Goal: Task Accomplishment & Management: Manage account settings

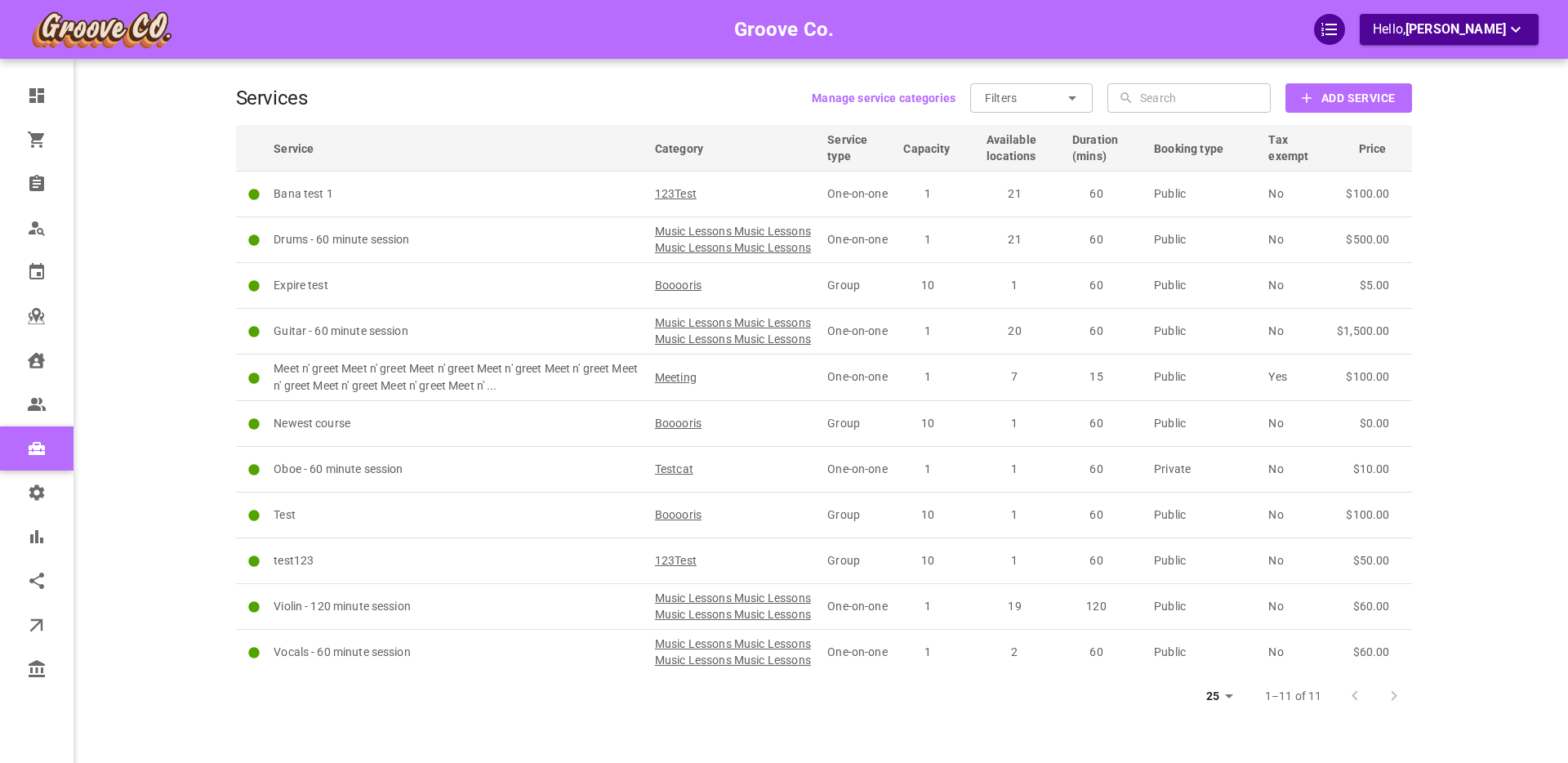
click at [157, 305] on div "Groove Co. Hello, [PERSON_NAME]" at bounding box center [171, 406] width 127 height 763
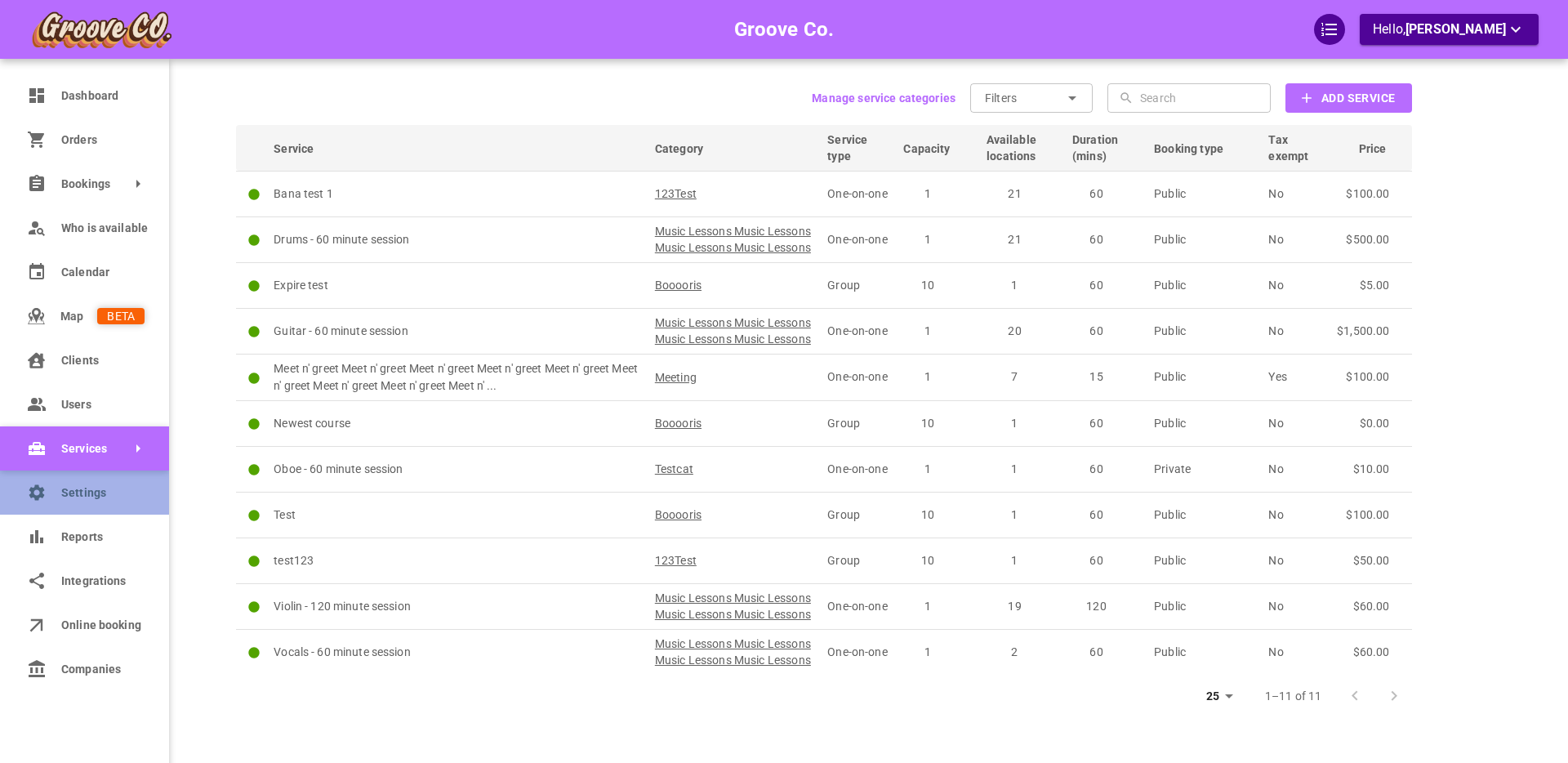
click at [43, 492] on icon at bounding box center [37, 492] width 20 height 20
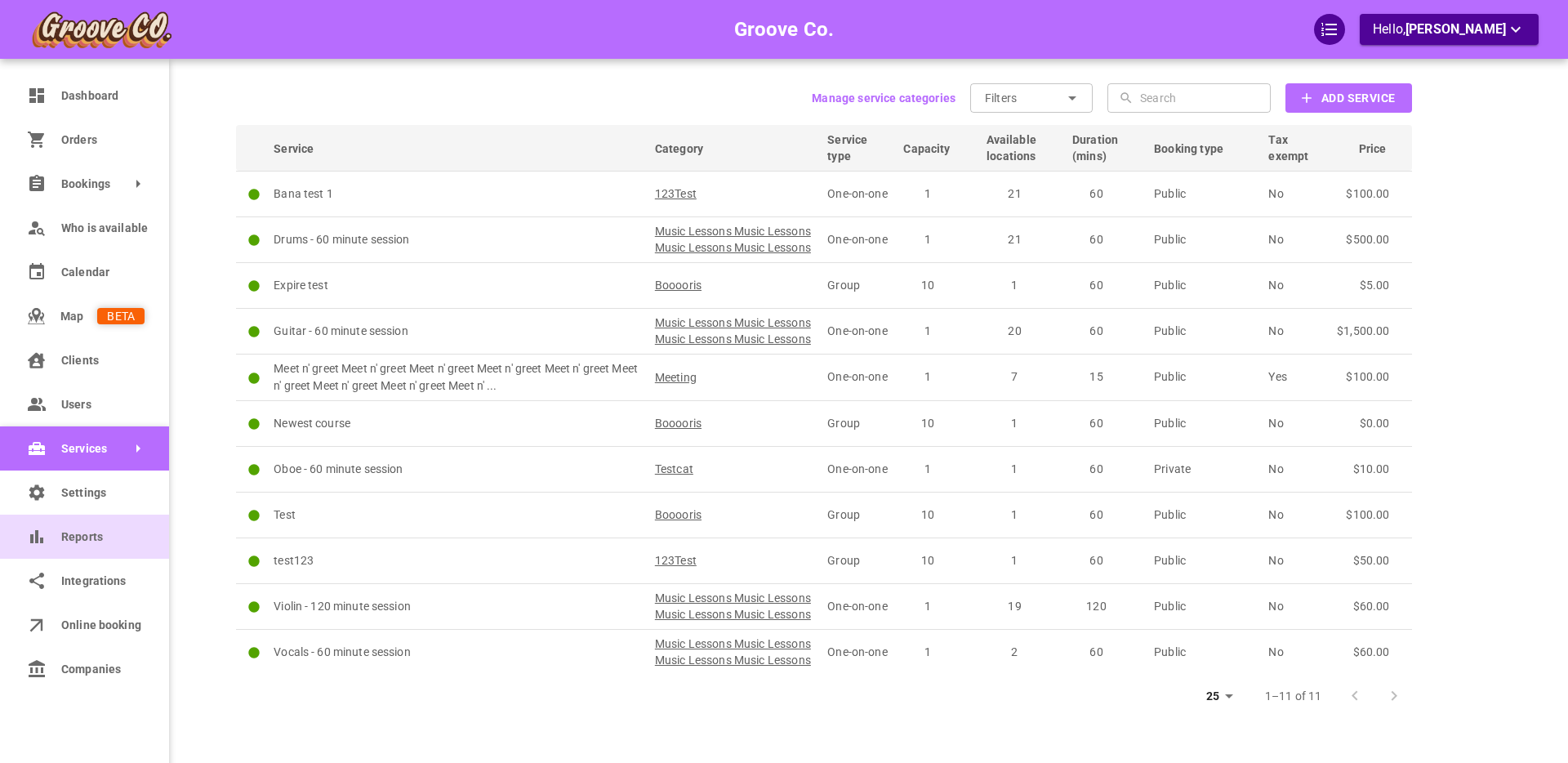
click at [38, 532] on icon at bounding box center [36, 537] width 13 height 13
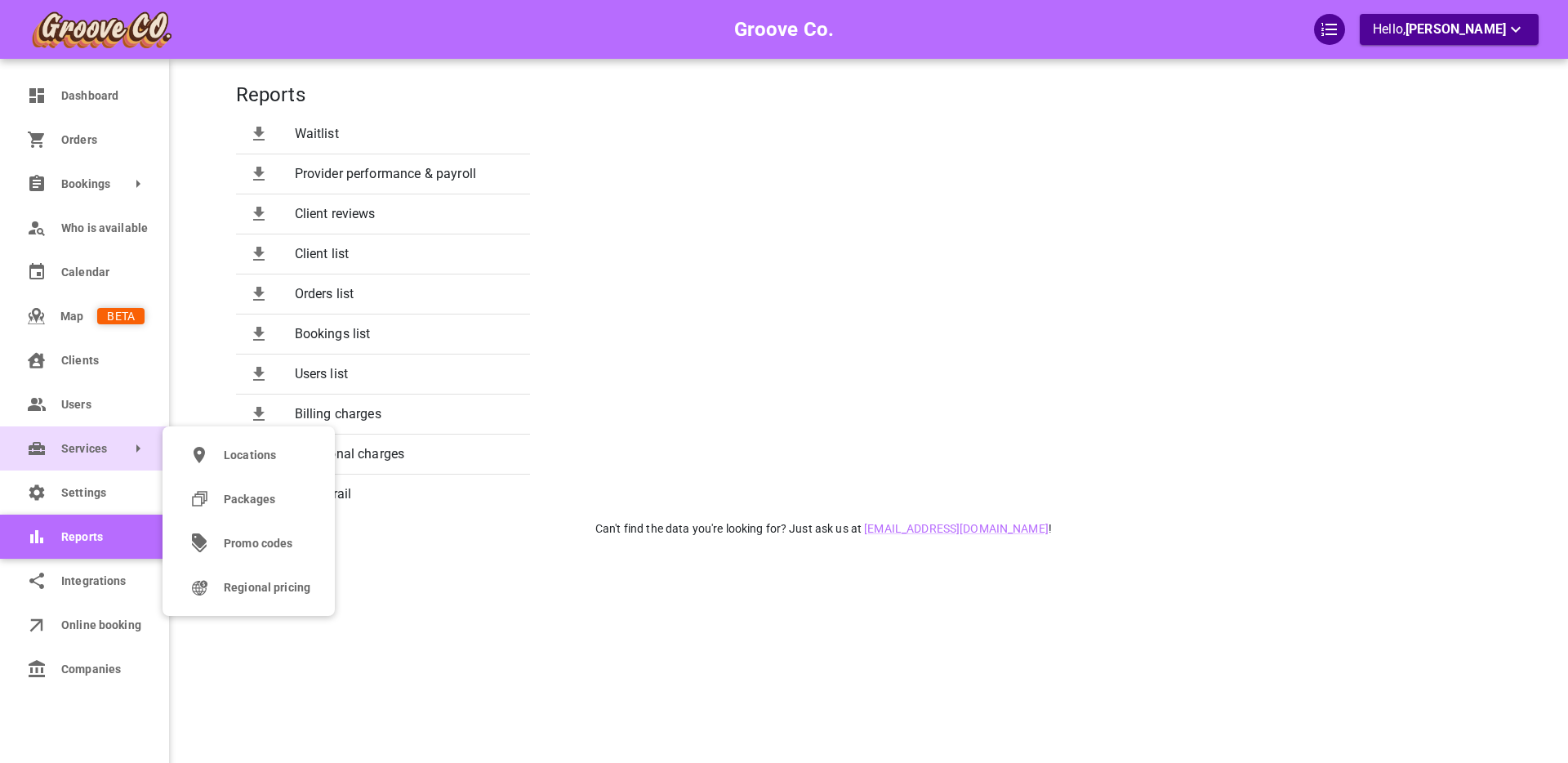
click at [48, 446] on link "Services" at bounding box center [84, 448] width 169 height 44
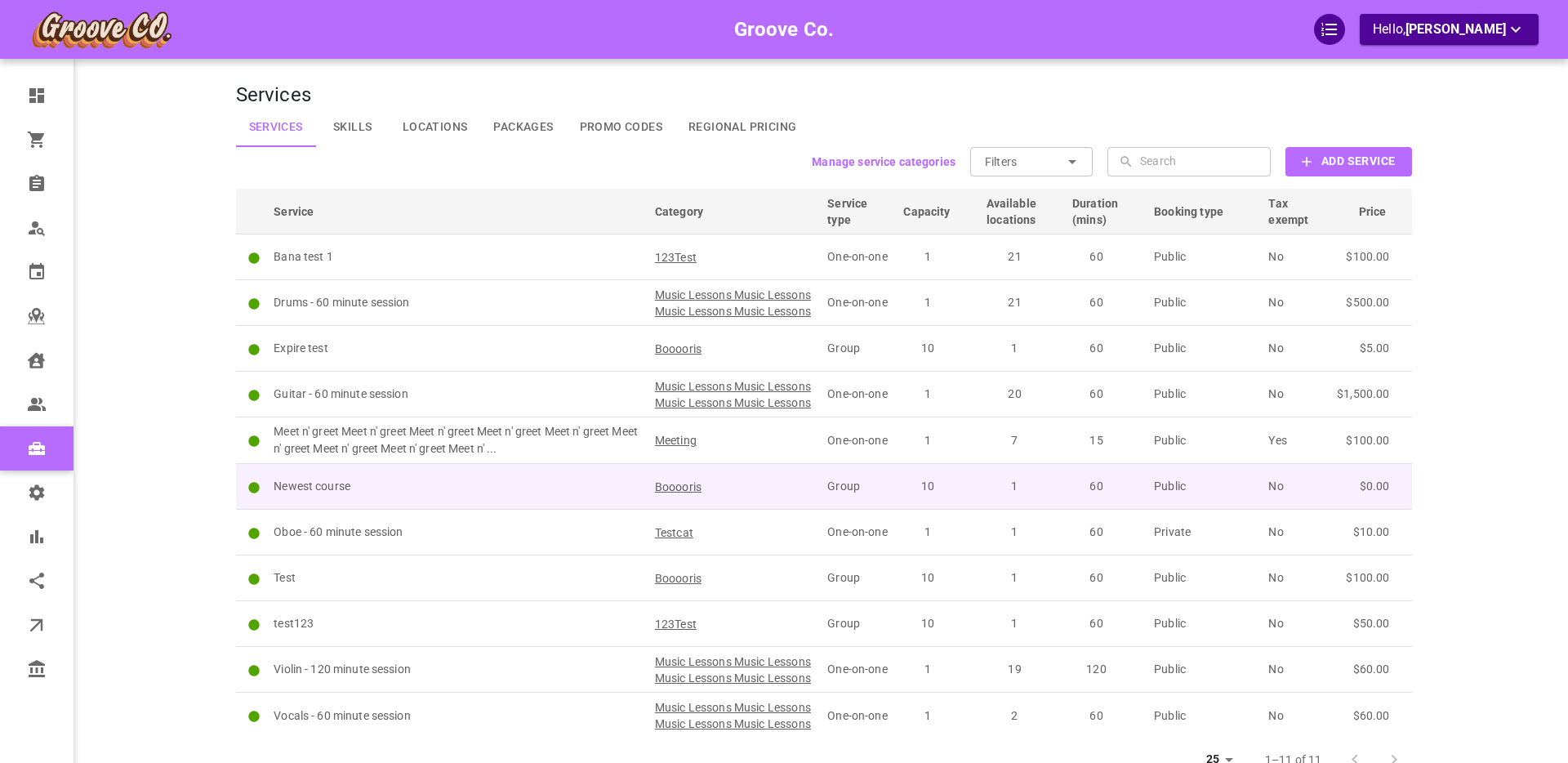
click at [462, 495] on p "Newest course" at bounding box center [457, 486] width 367 height 17
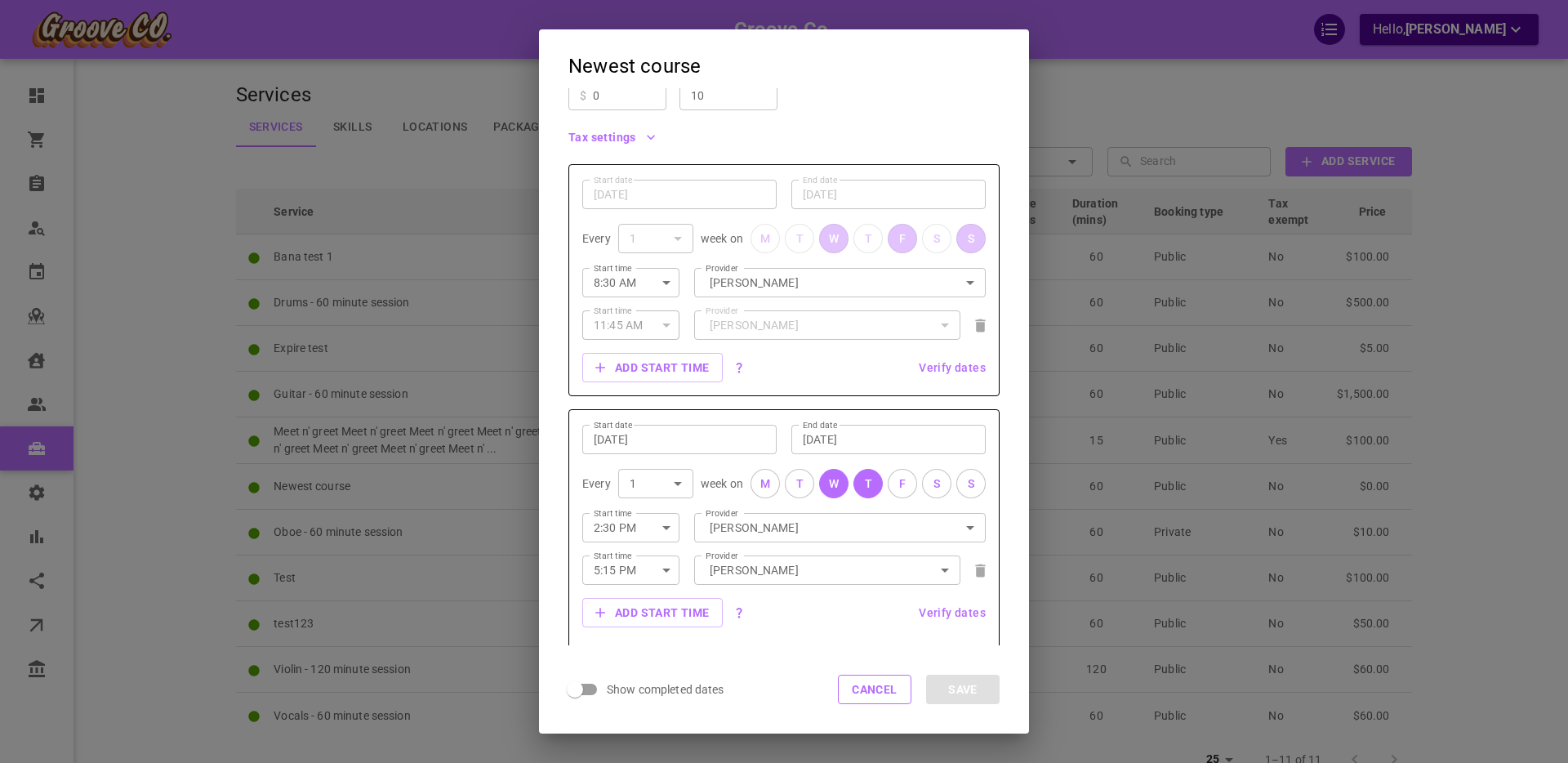
scroll to position [328, 0]
drag, startPoint x: 880, startPoint y: 691, endPoint x: 872, endPoint y: 686, distance: 9.4
click at [880, 691] on button "Cancel" at bounding box center [874, 689] width 73 height 30
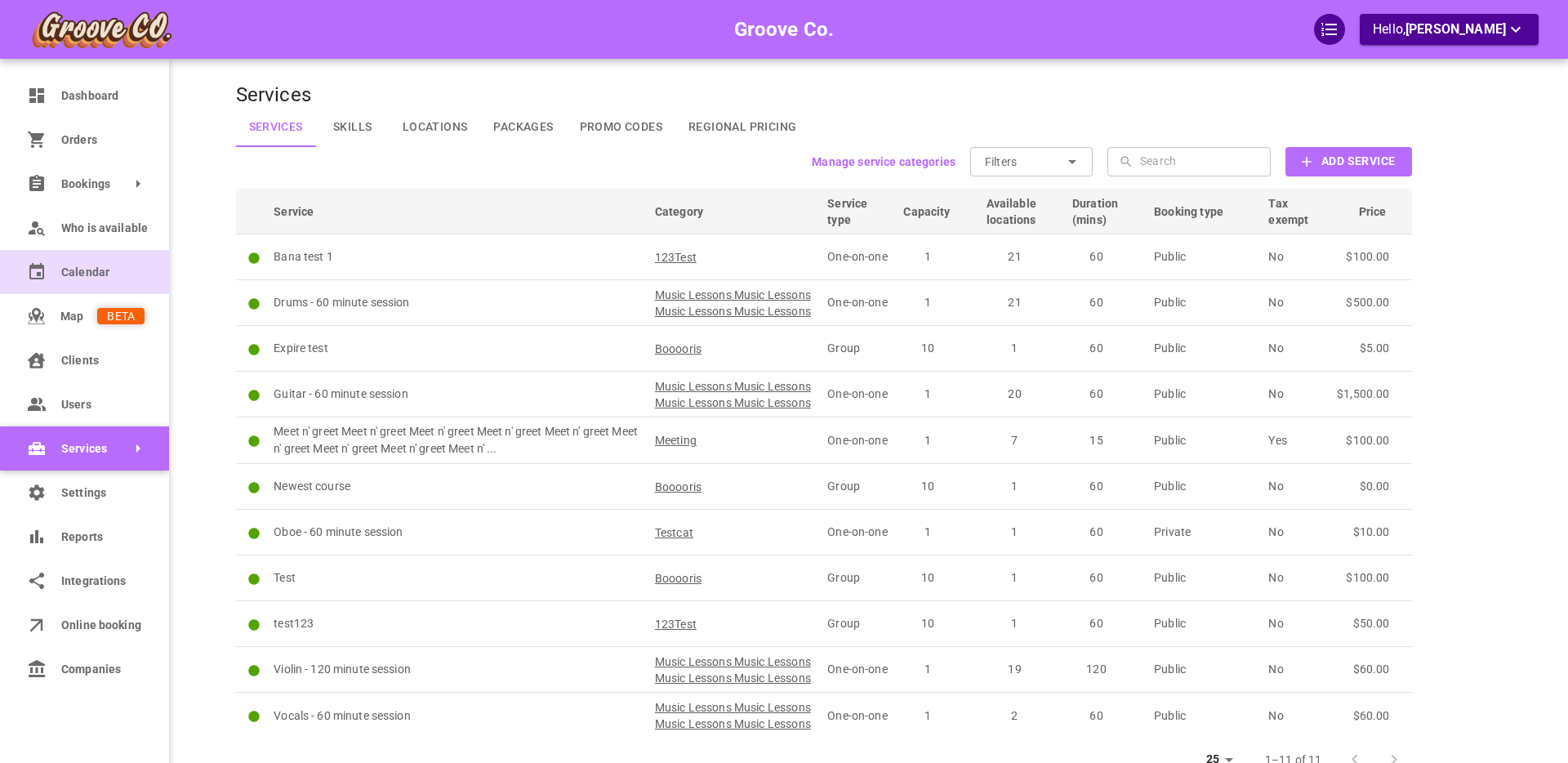
click at [89, 274] on span "Calendar" at bounding box center [103, 271] width 83 height 17
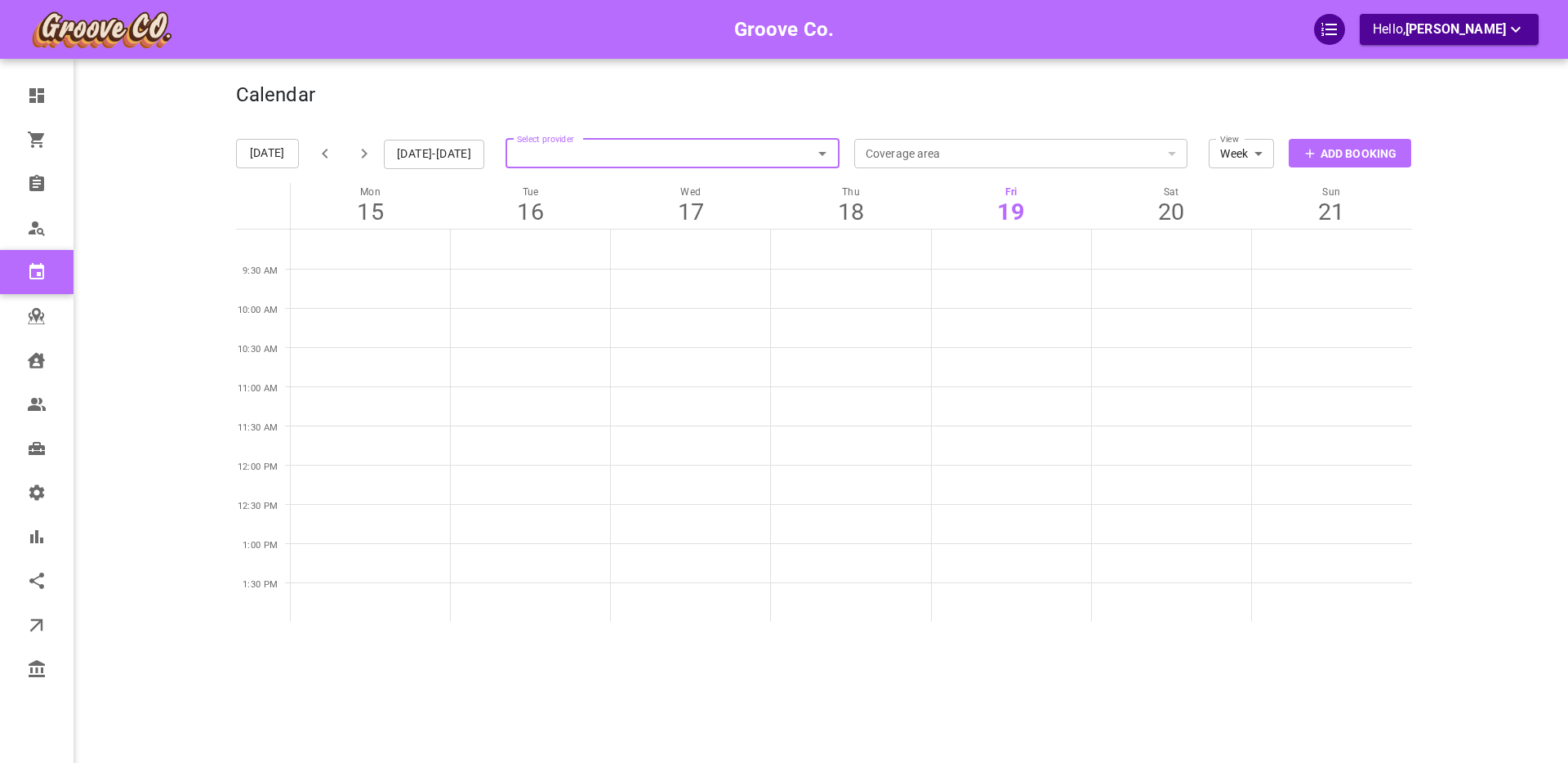
click at [677, 152] on input "Select provider" at bounding box center [672, 153] width 334 height 36
type input "boris prov"
click at [616, 181] on p "Boris Provider" at bounding box center [677, 185] width 308 height 12
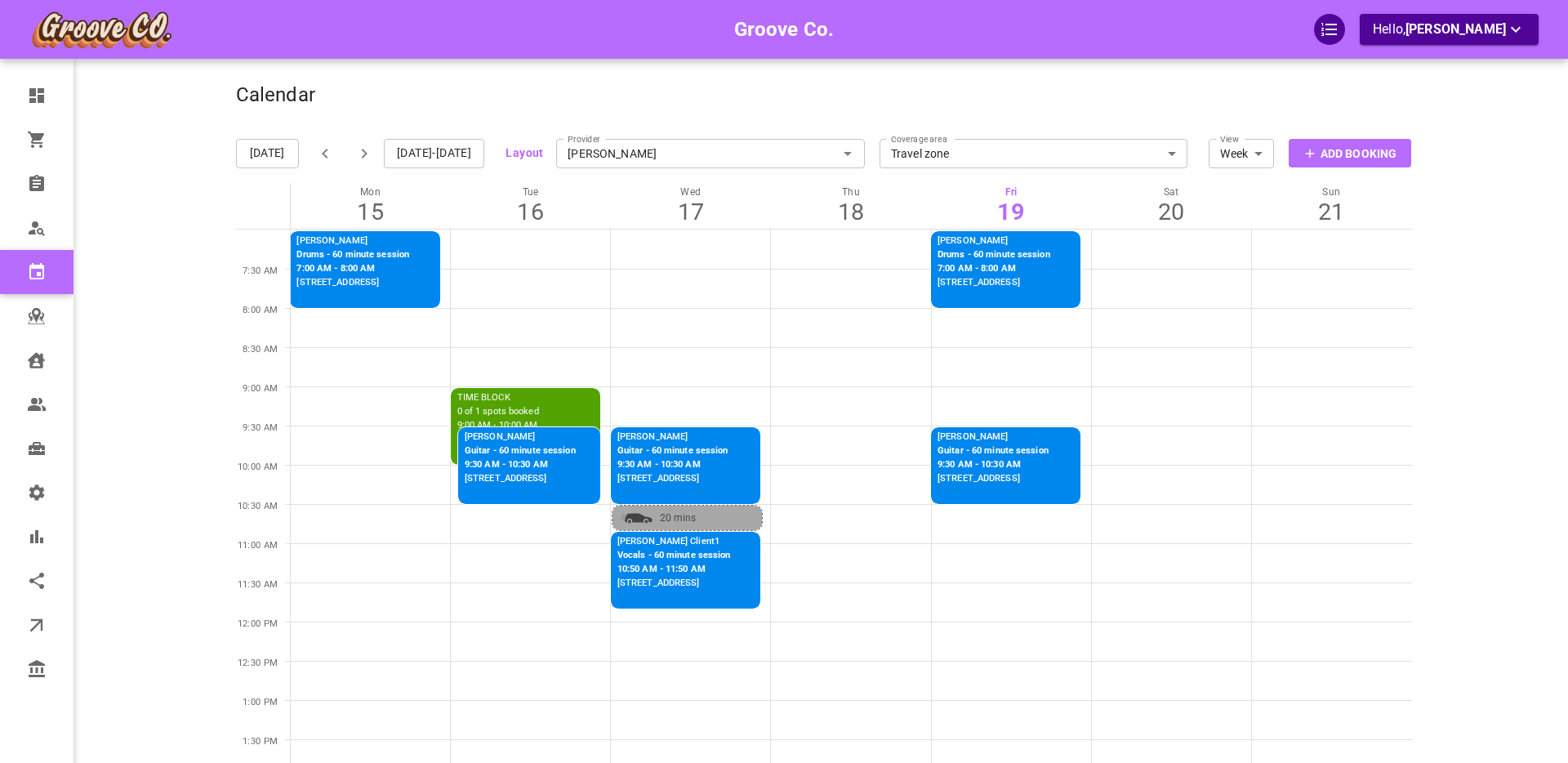
click at [365, 154] on icon "button" at bounding box center [364, 153] width 20 height 20
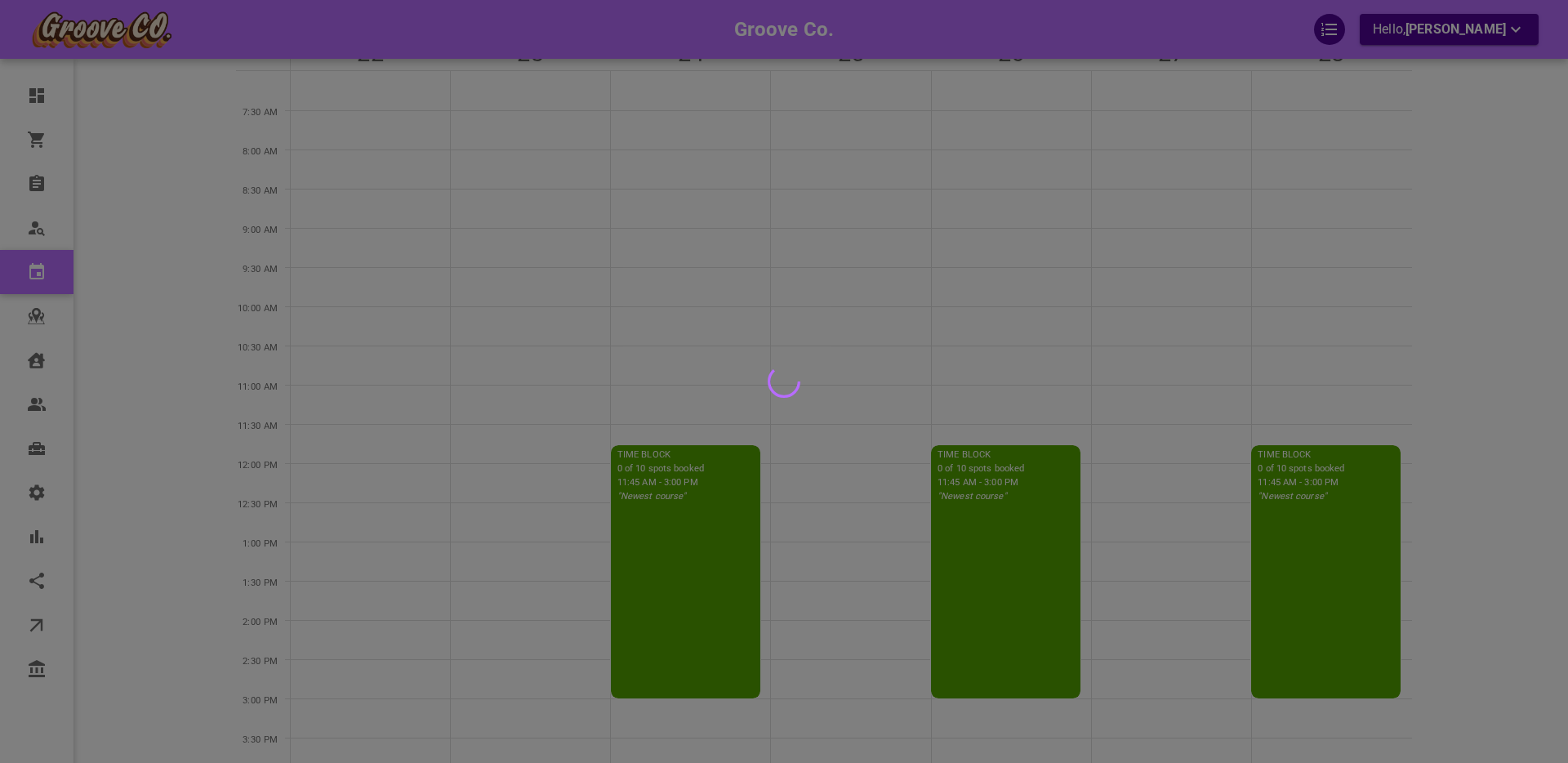
scroll to position [165, 0]
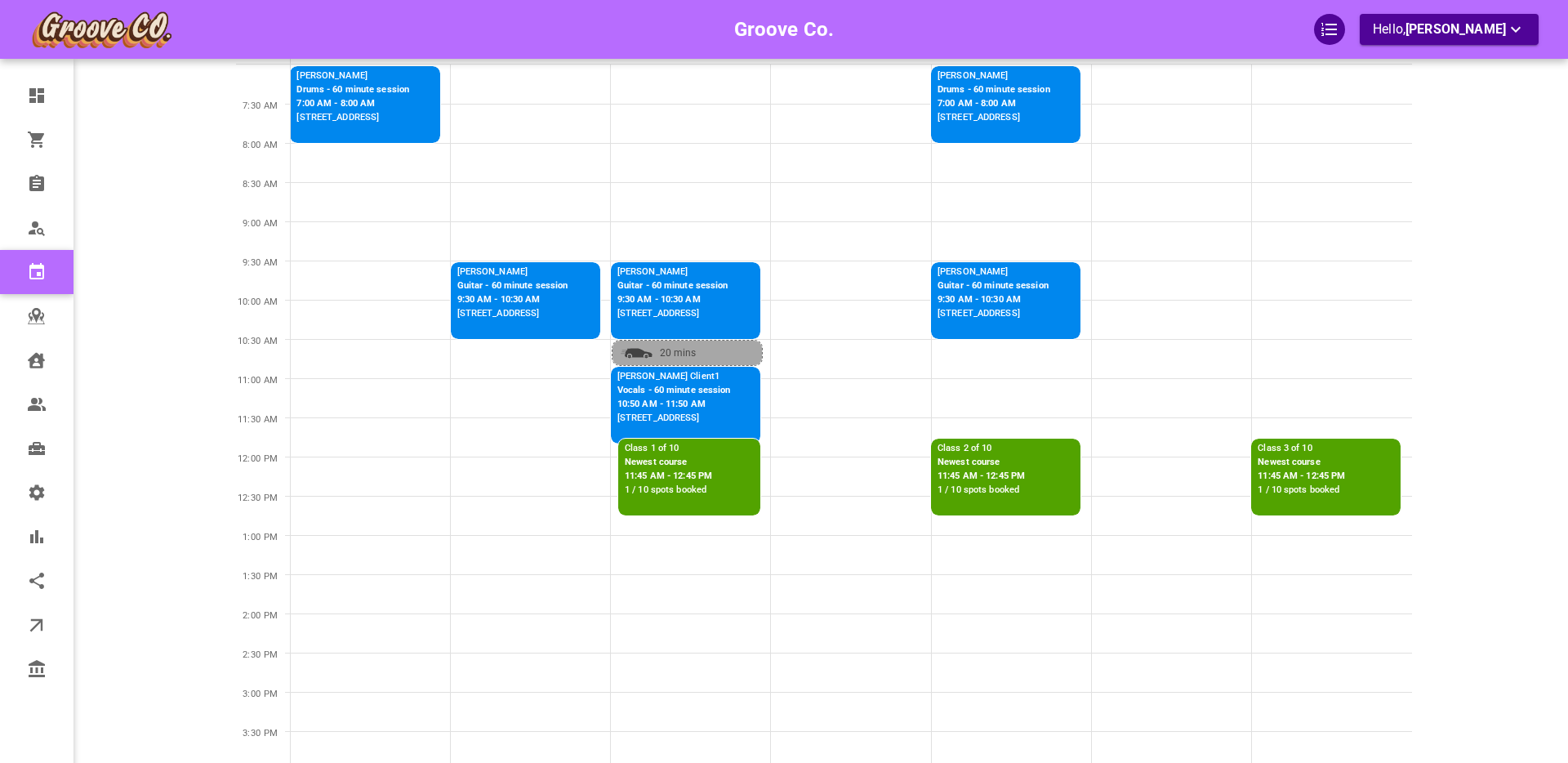
click at [695, 470] on p "11:45 AM - 12:45 PM" at bounding box center [669, 476] width 88 height 14
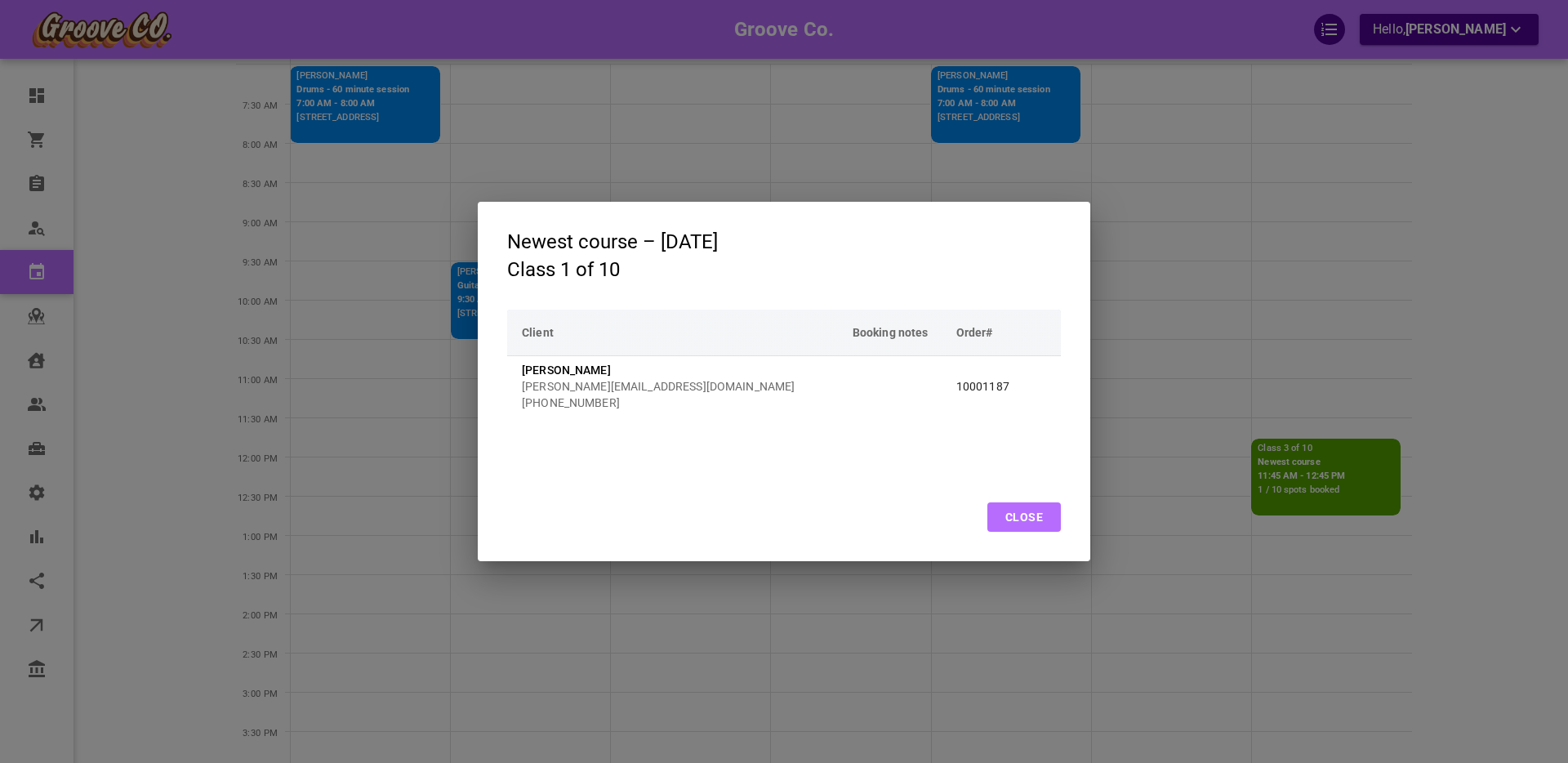
click at [1024, 516] on button "Close" at bounding box center [1024, 517] width 73 height 30
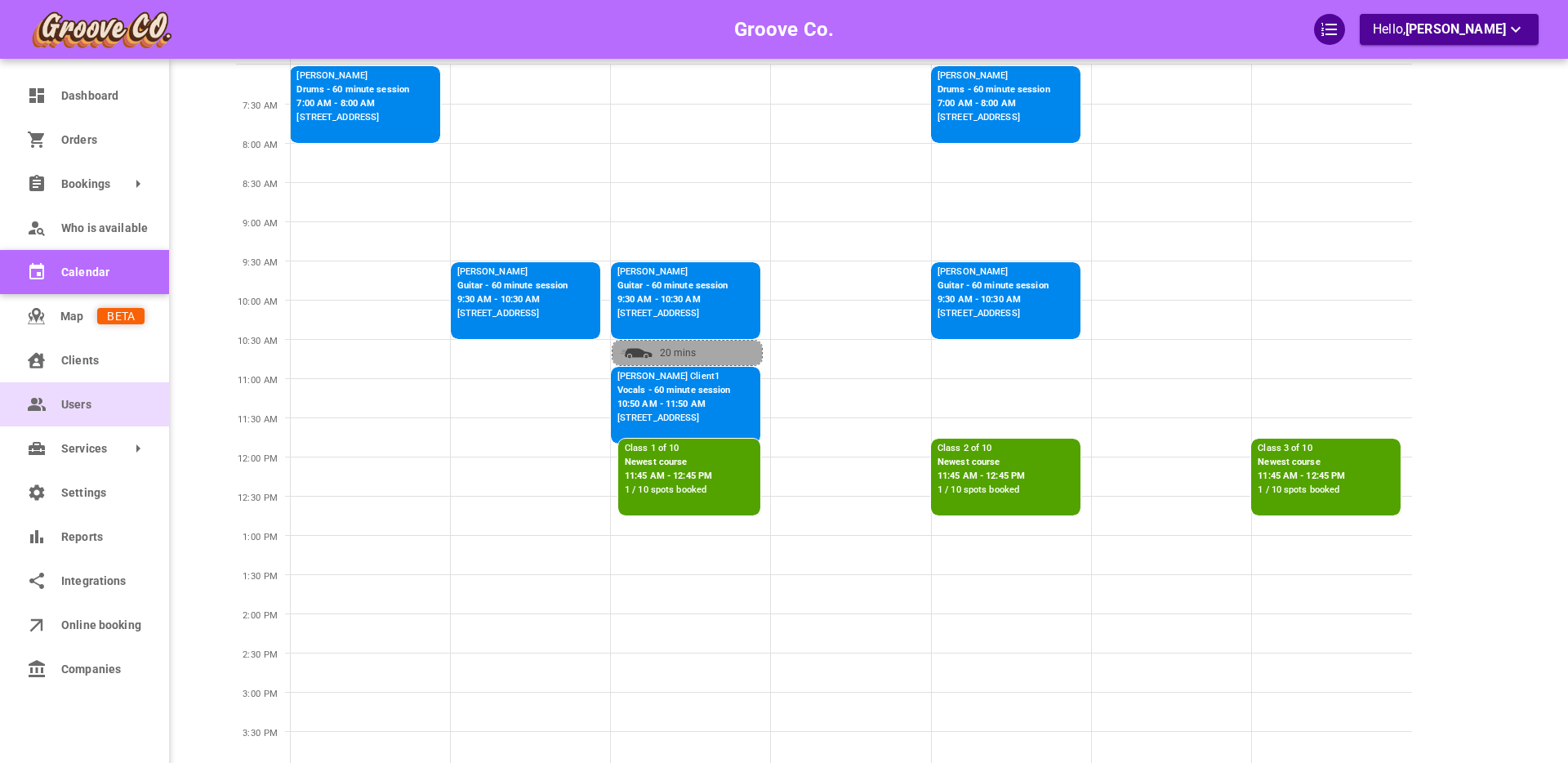
click at [56, 387] on link "Users" at bounding box center [84, 404] width 169 height 44
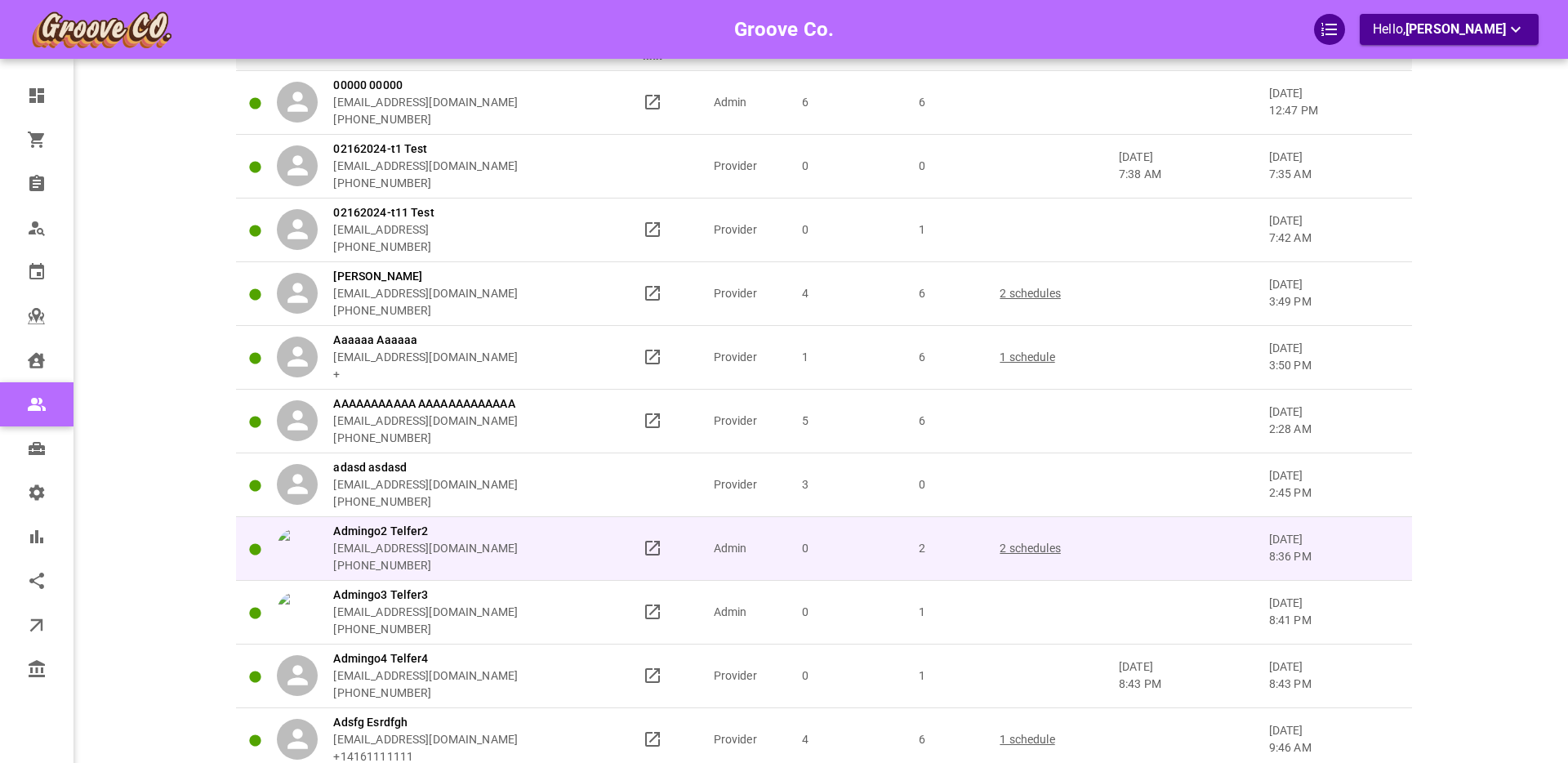
scroll to position [165, 0]
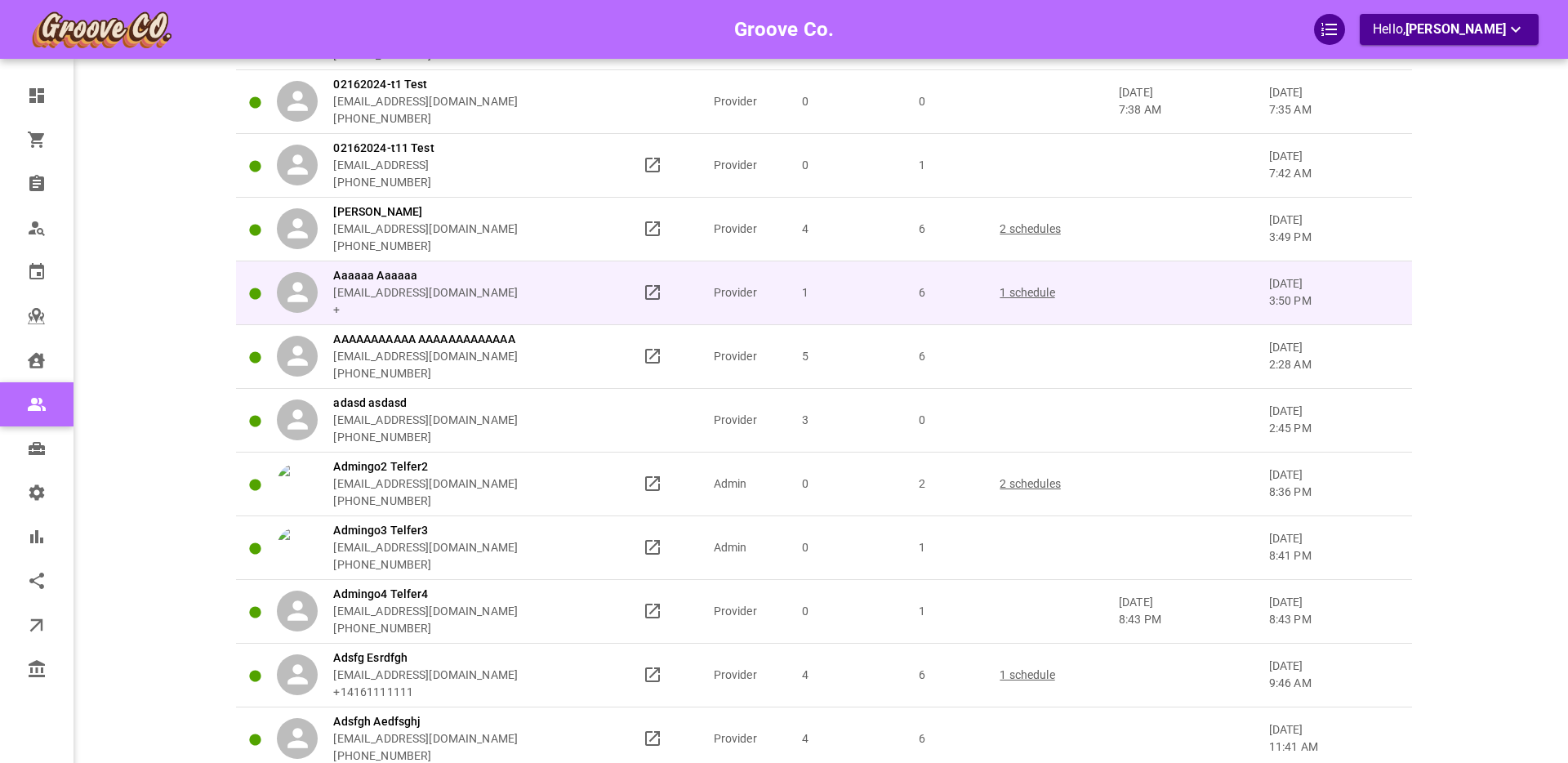
click at [553, 298] on div "Aaaaaa Aaaaaa aaaaa.aaaaa@a.com +" at bounding box center [452, 292] width 350 height 51
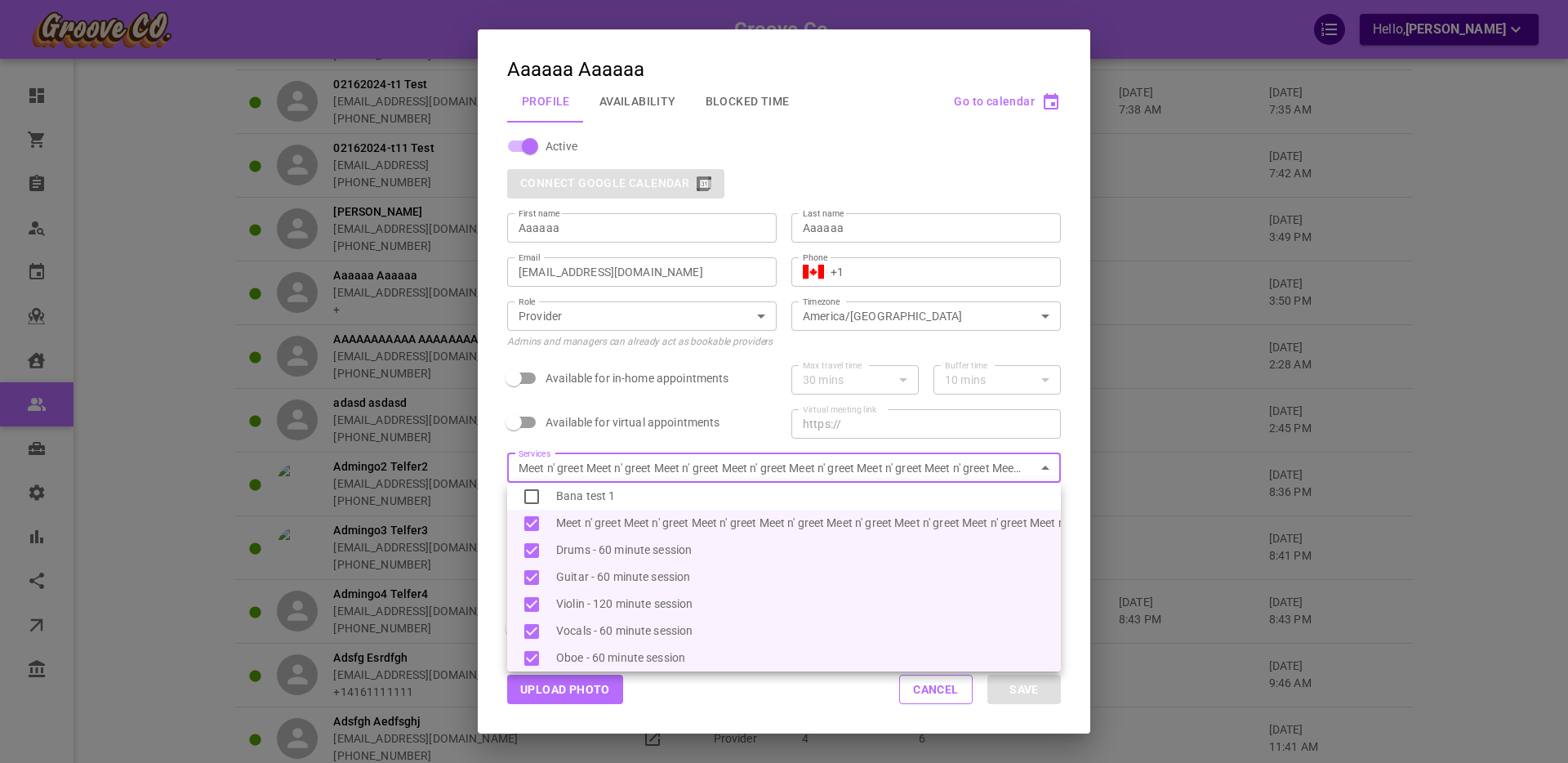
click at [837, 686] on div at bounding box center [784, 382] width 1568 height 763
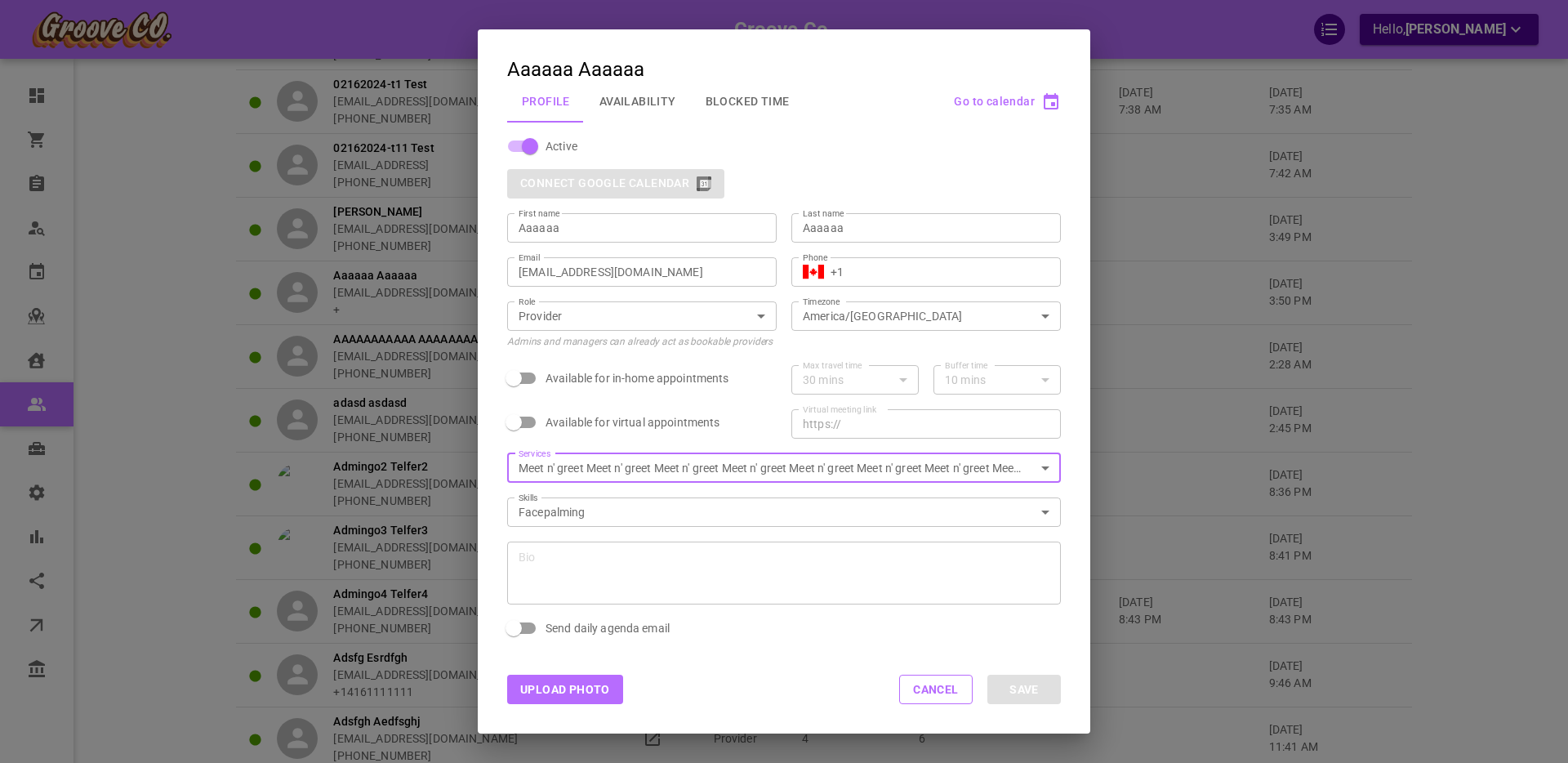
click at [652, 99] on button "Availability" at bounding box center [638, 101] width 106 height 42
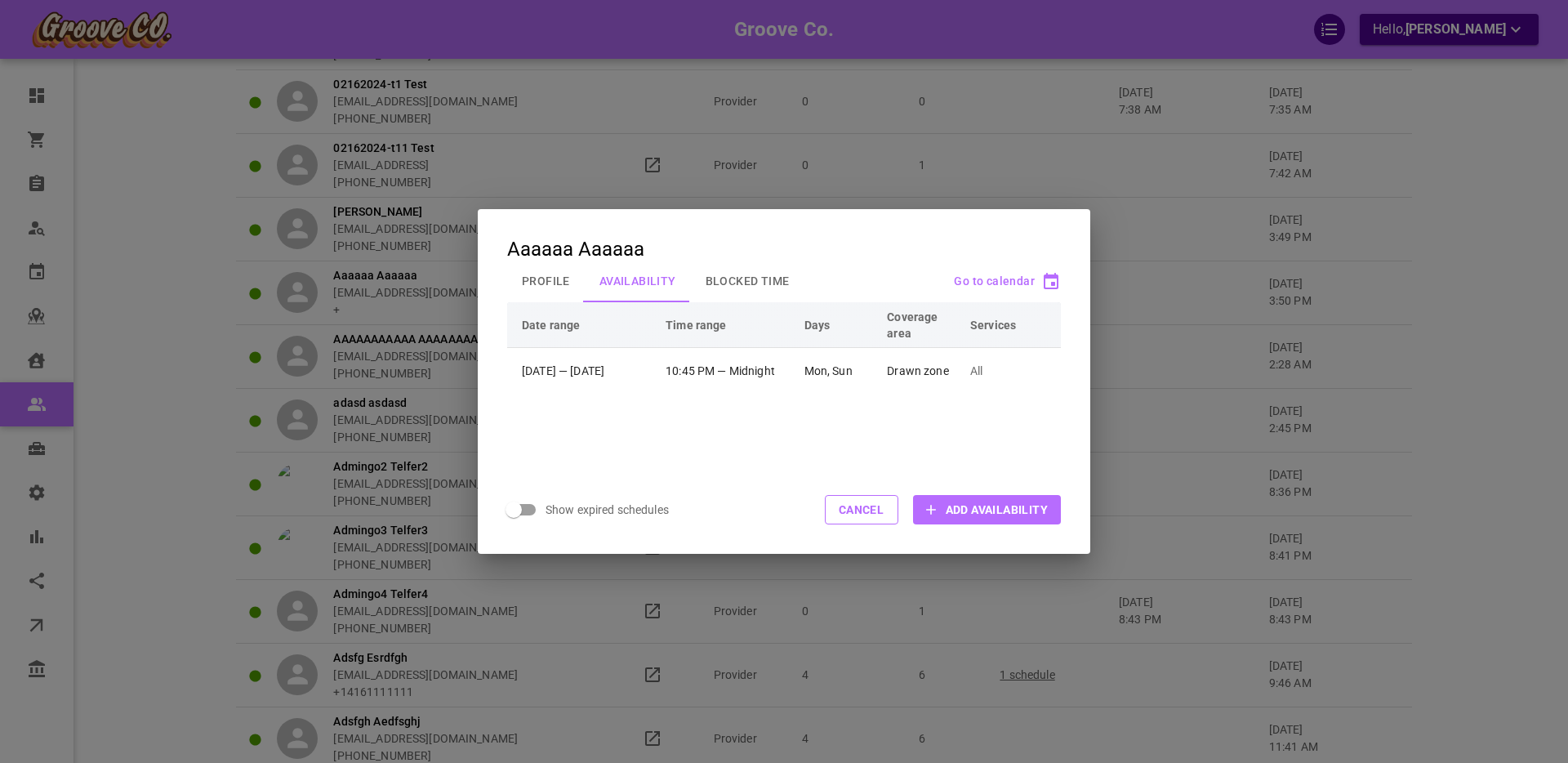
click at [971, 508] on span "Add Availability" at bounding box center [996, 510] width 102 height 16
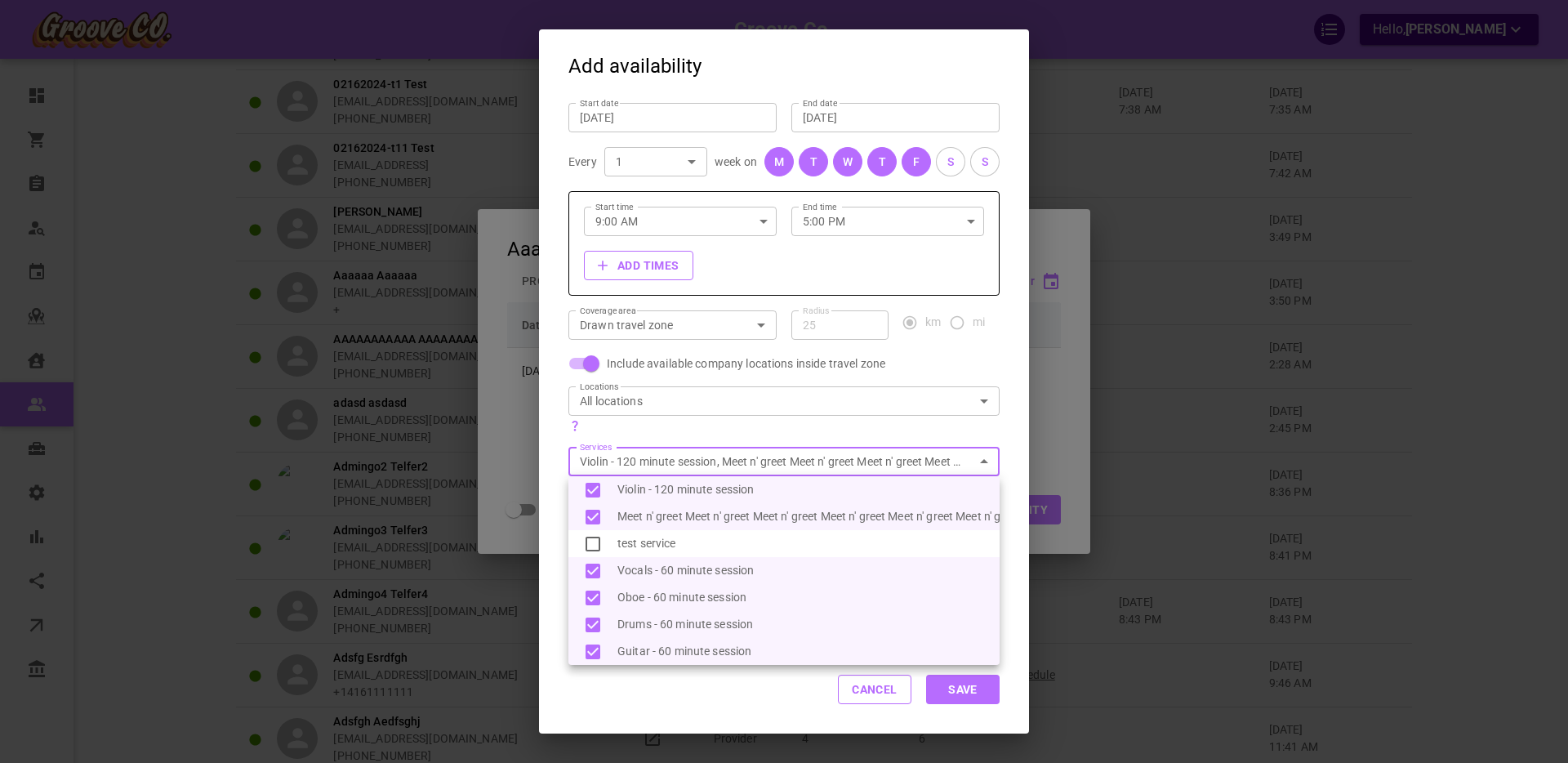
click at [862, 678] on div at bounding box center [784, 382] width 1568 height 763
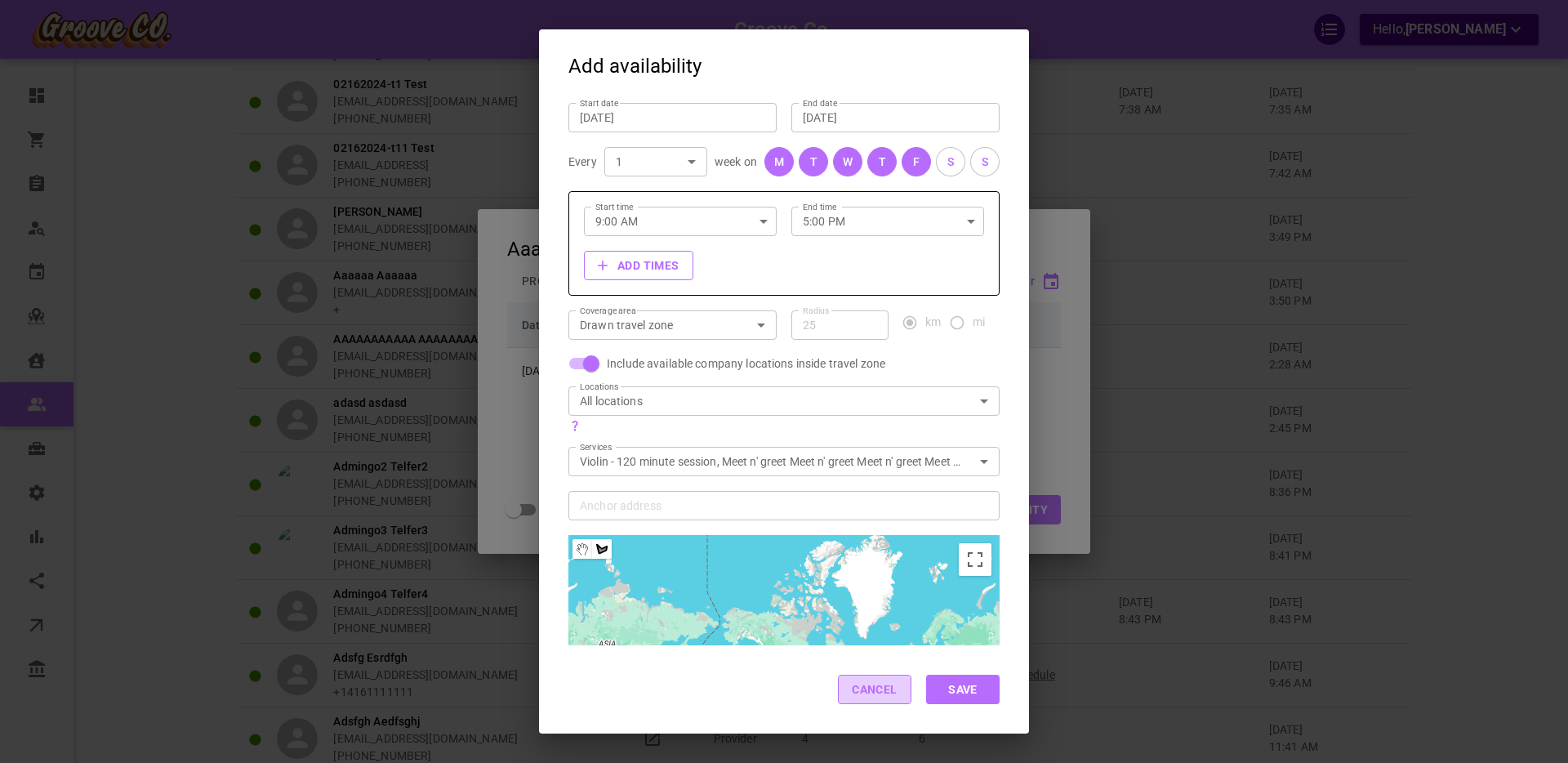
click at [880, 689] on button "Cancel" at bounding box center [874, 689] width 73 height 30
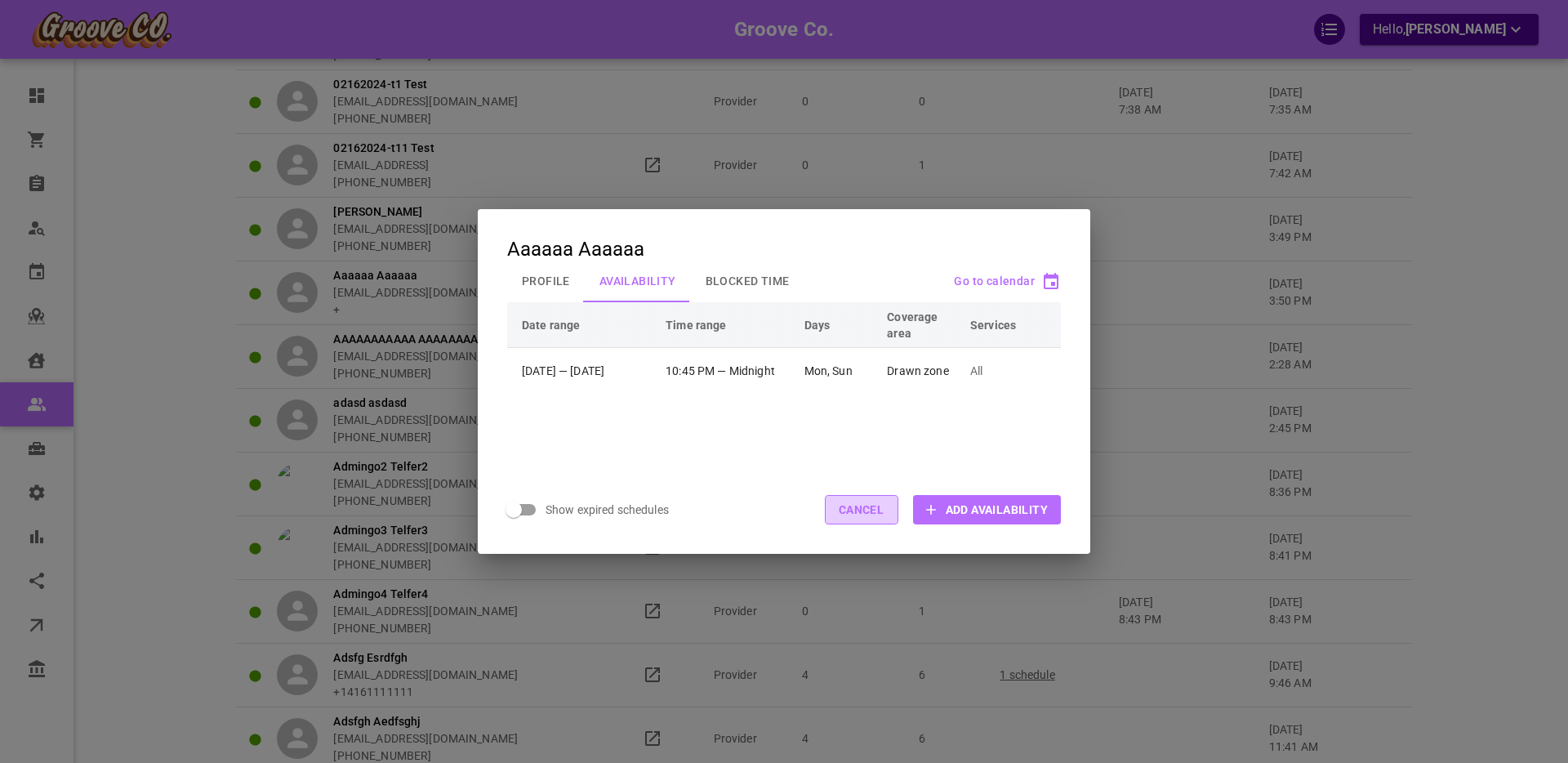
click at [876, 508] on button "Cancel" at bounding box center [861, 510] width 73 height 30
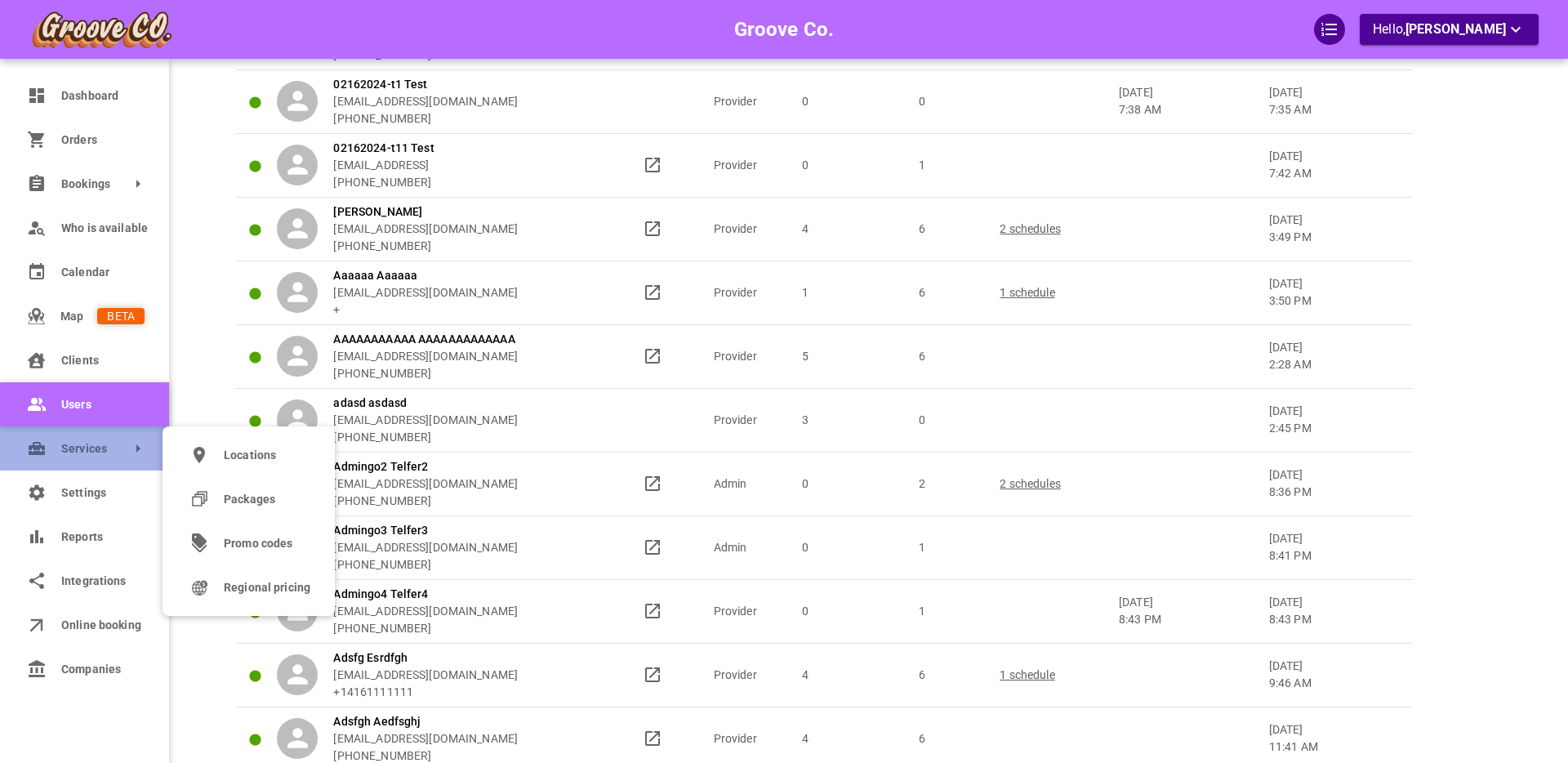
click at [54, 444] on link "Services" at bounding box center [84, 448] width 169 height 44
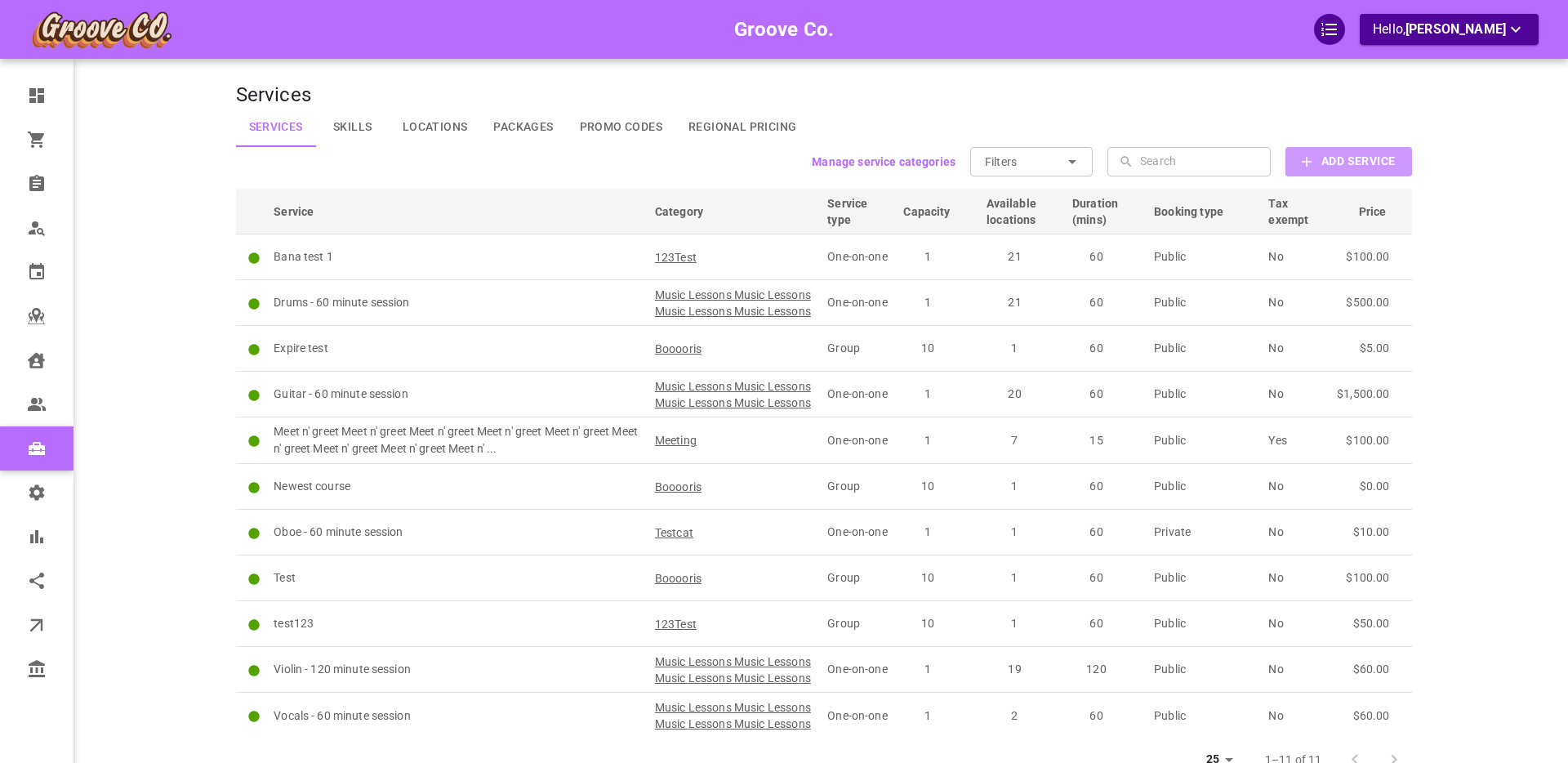
click at [1325, 164] on b "Add Service" at bounding box center [1358, 161] width 73 height 21
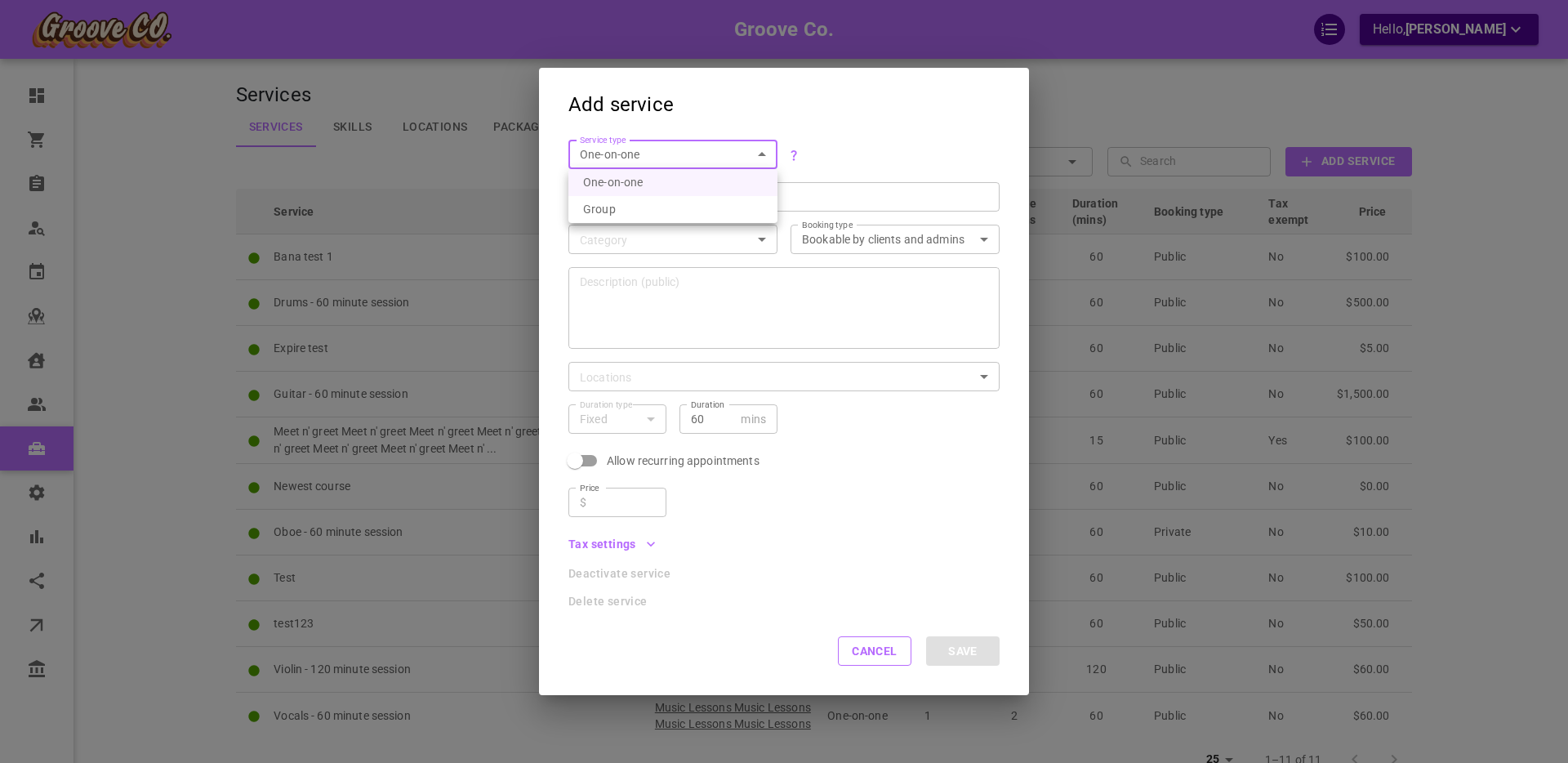
click at [670, 153] on body "Groove Co. Hello, Boris Sandford Dashboard Orders Bookings Who is available Cal…" at bounding box center [784, 441] width 1568 height 883
click at [632, 206] on li "Group" at bounding box center [673, 209] width 209 height 27
type input "GROUP"
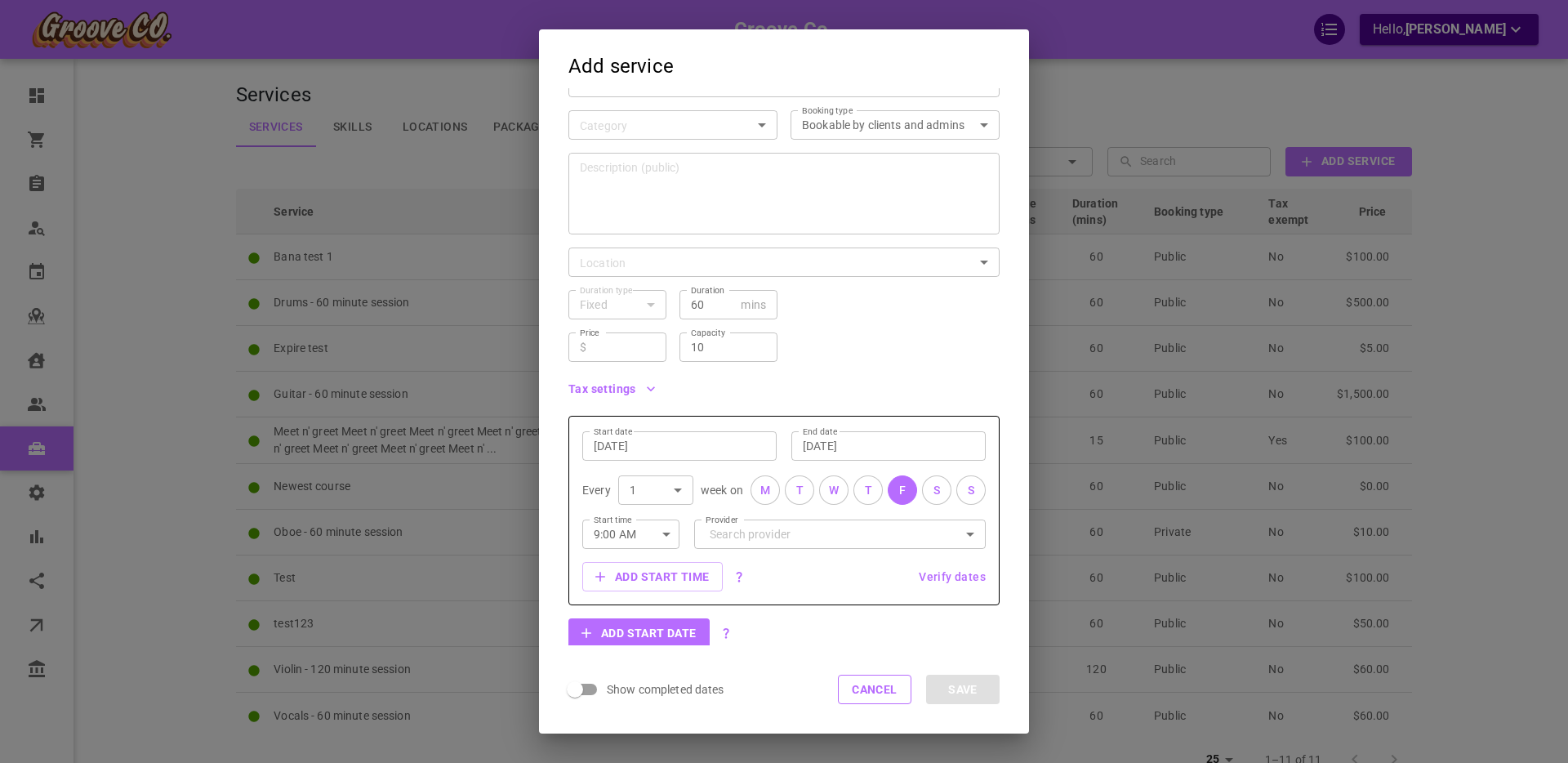
scroll to position [132, 0]
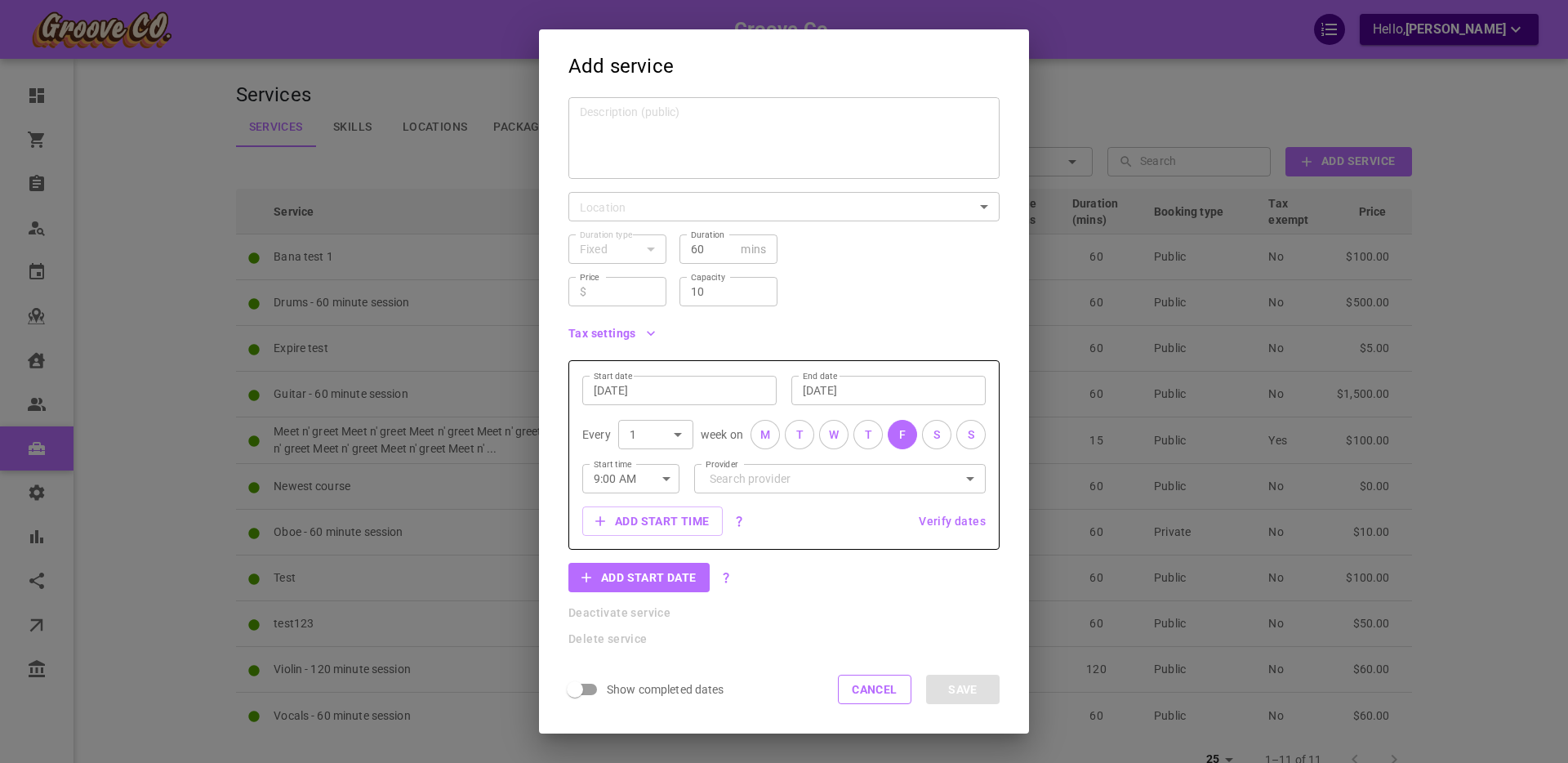
click at [626, 392] on input "Sep 19, 2025" at bounding box center [679, 391] width 171 height 16
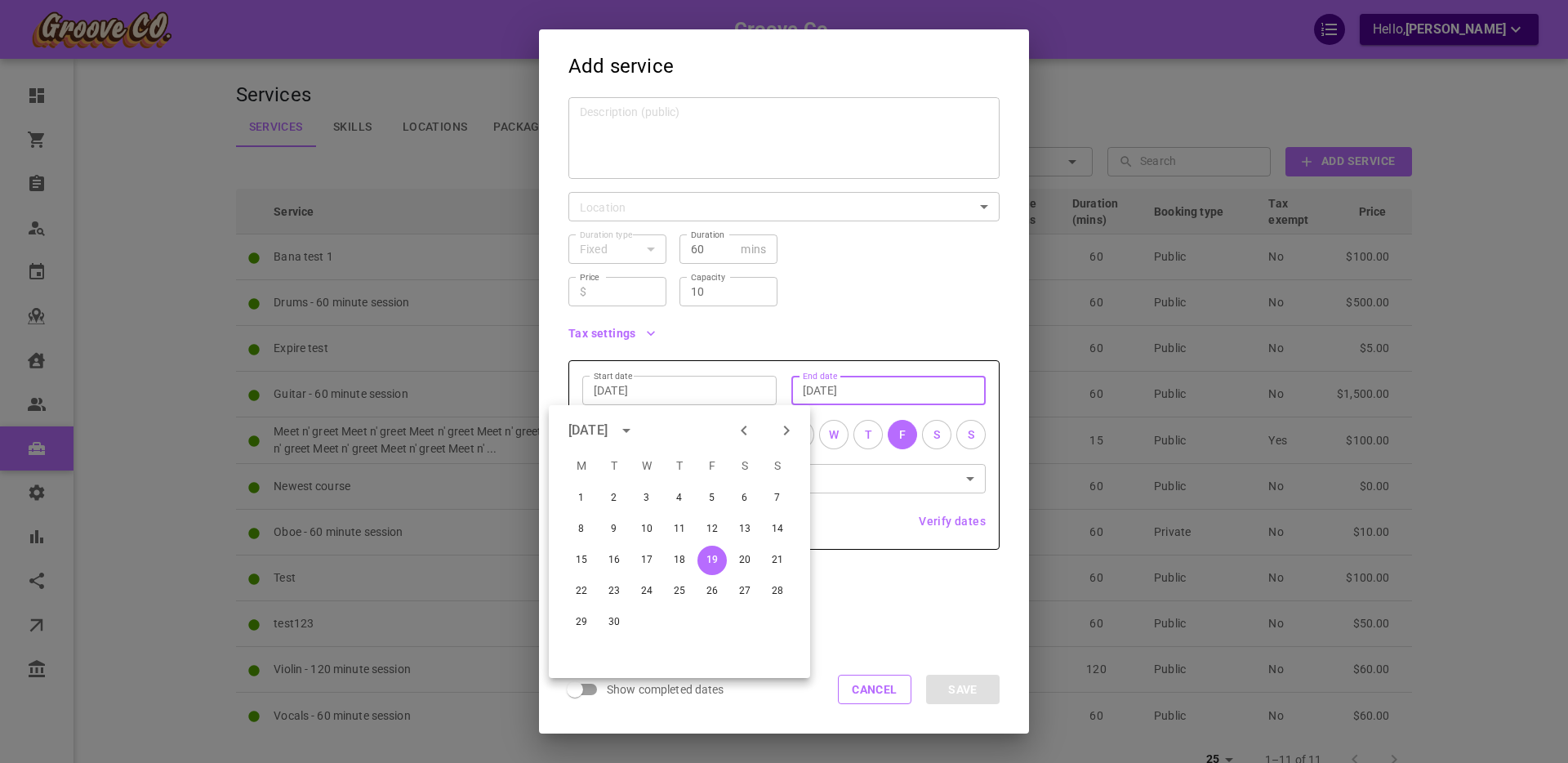
click at [837, 391] on input "Oct 19, 2025" at bounding box center [889, 391] width 171 height 16
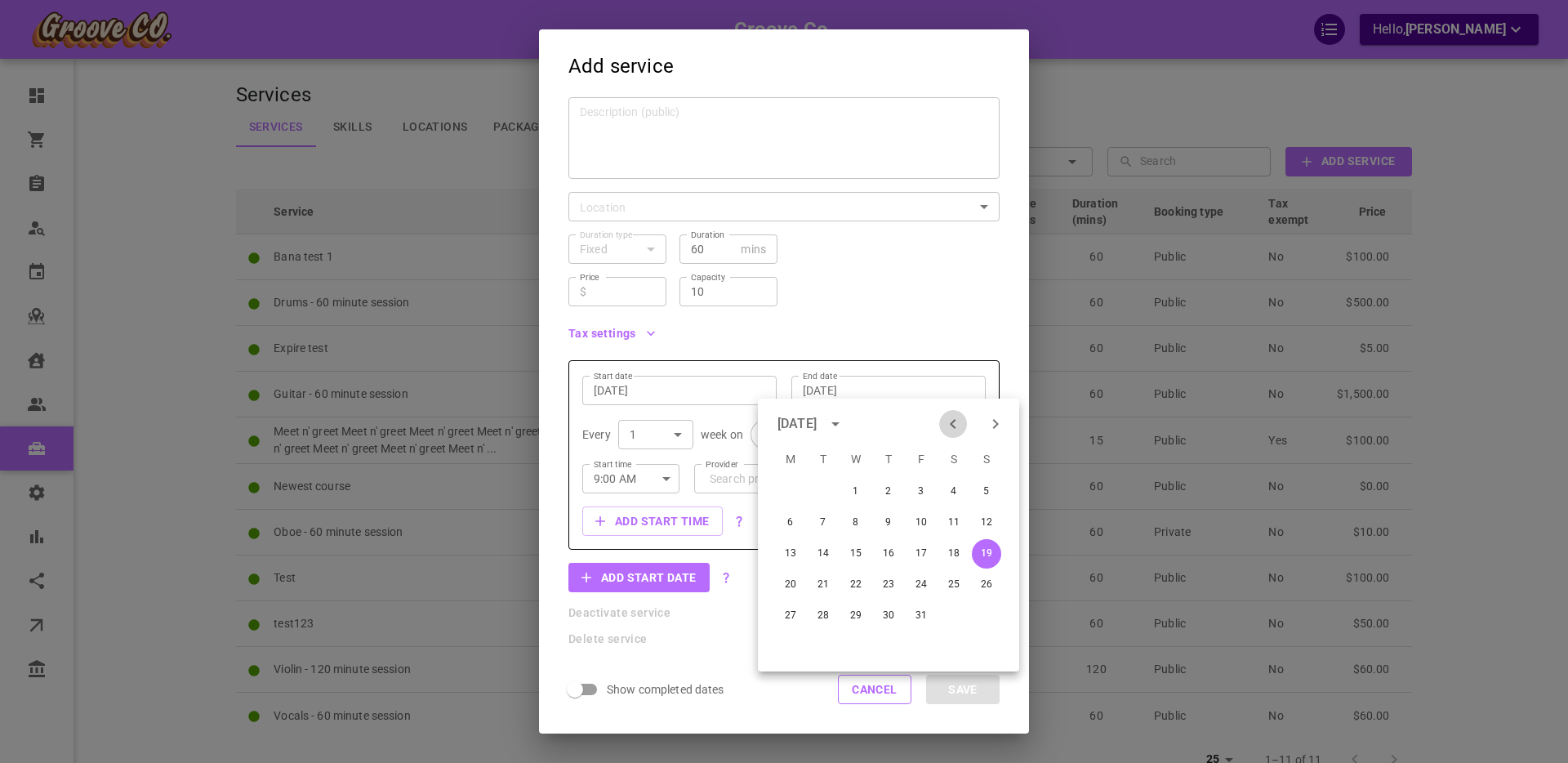
click at [947, 419] on icon "Previous month" at bounding box center [954, 424] width 20 height 20
click at [952, 561] on button "20" at bounding box center [954, 554] width 30 height 30
type input "Sep 20, 2025"
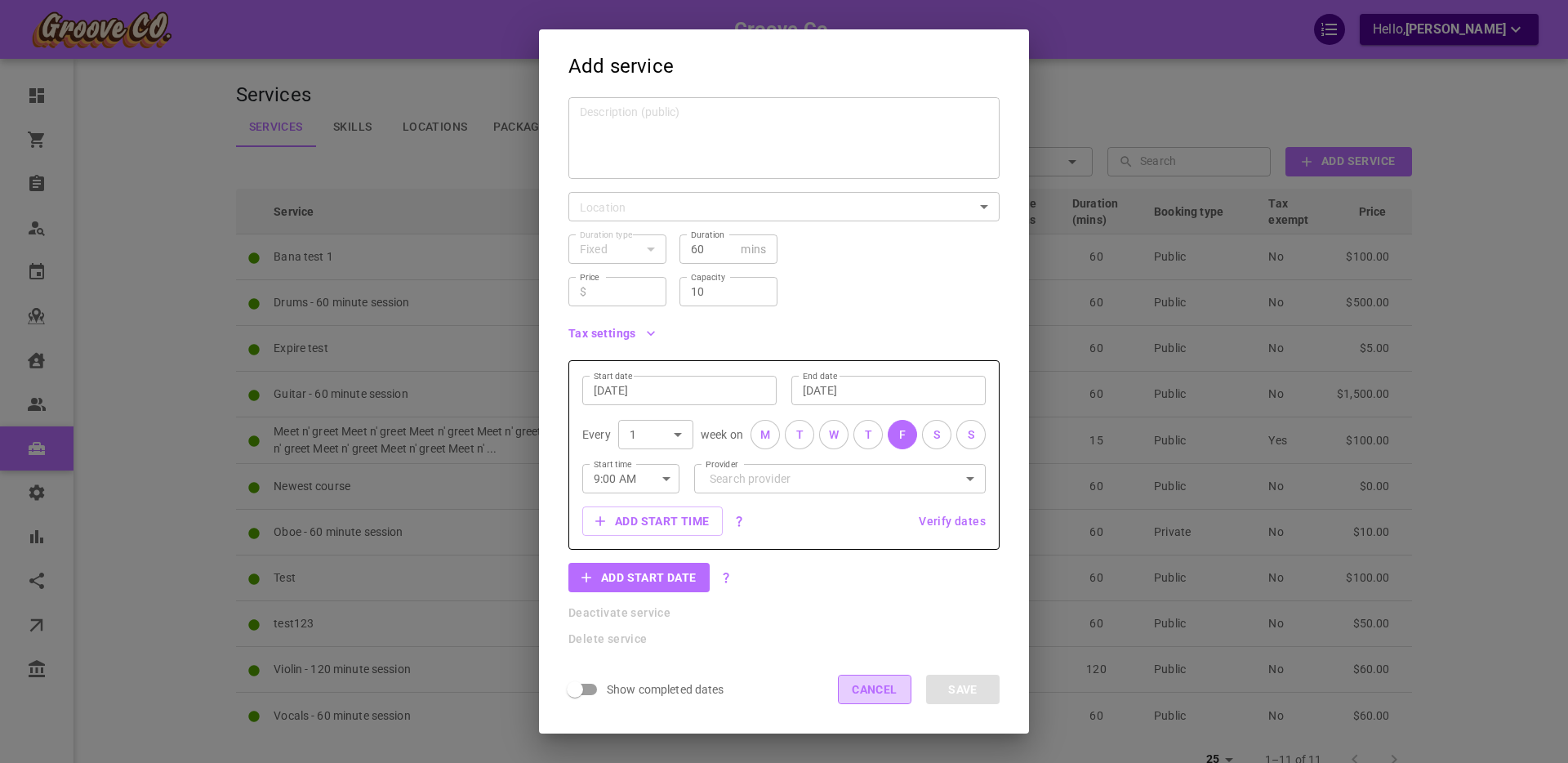
click at [885, 694] on button "Cancel" at bounding box center [874, 689] width 73 height 30
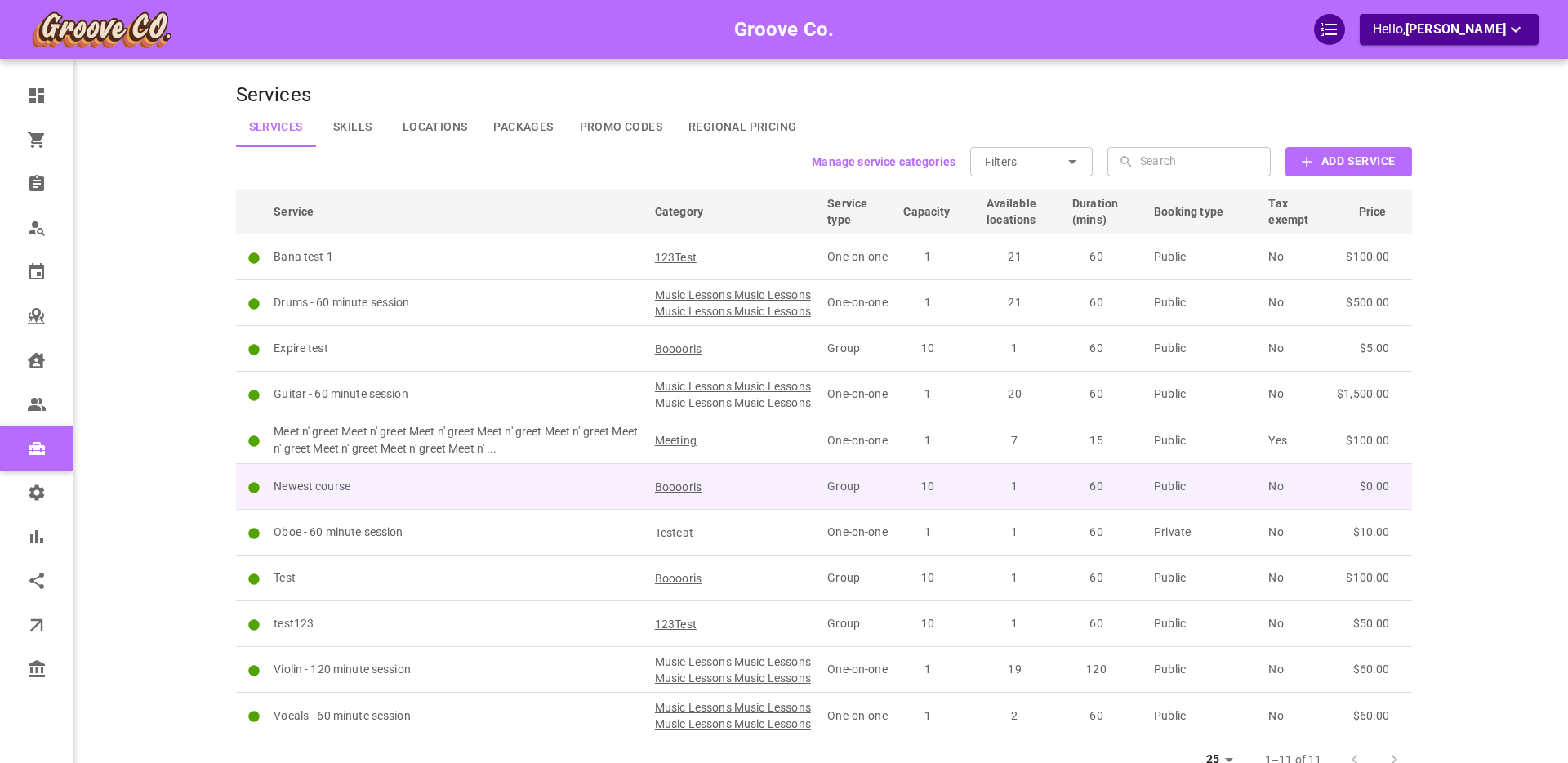
click at [487, 496] on td "Newest course" at bounding box center [457, 486] width 382 height 46
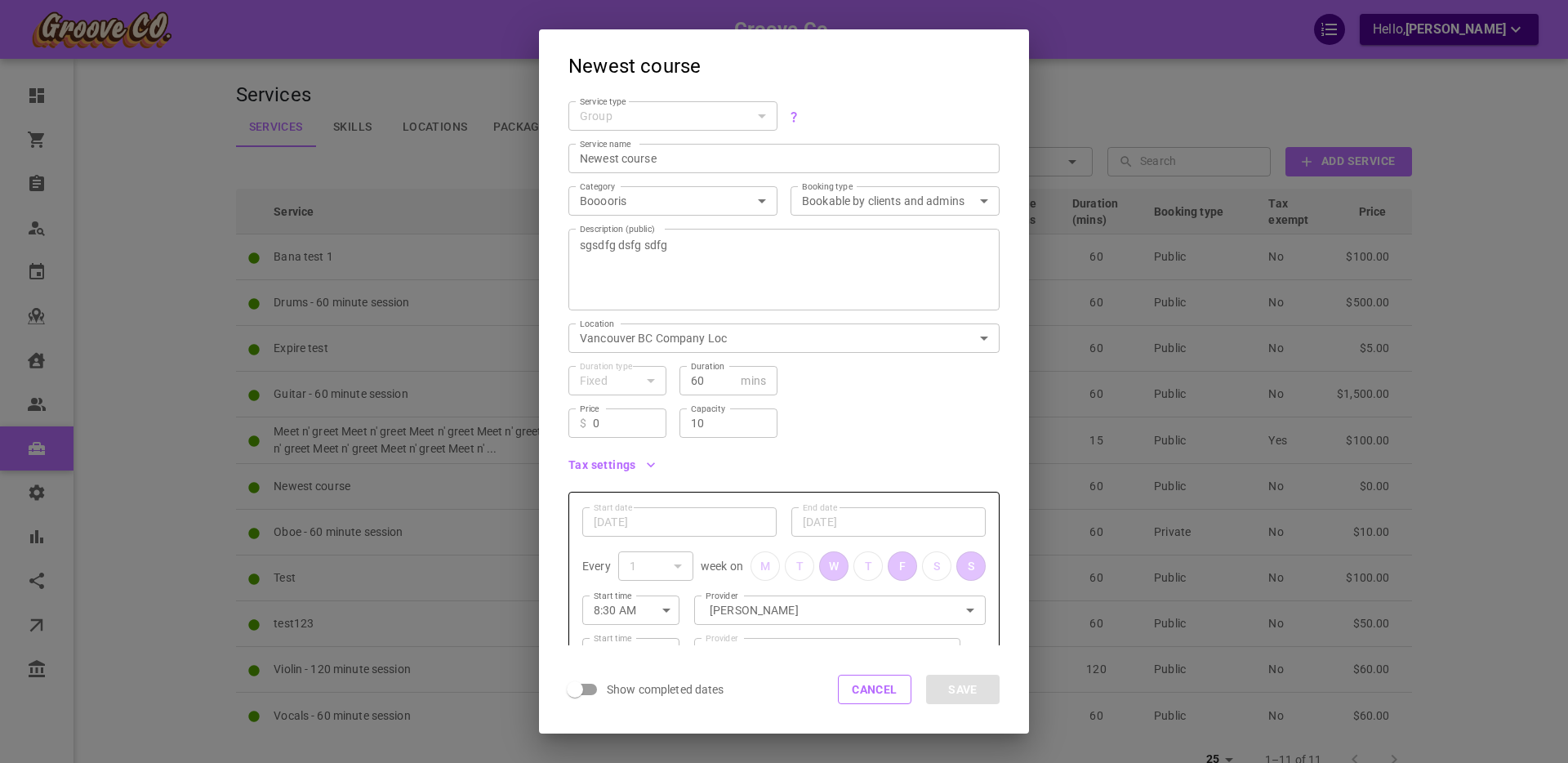
click at [647, 463] on icon "button" at bounding box center [650, 464] width 8 height 5
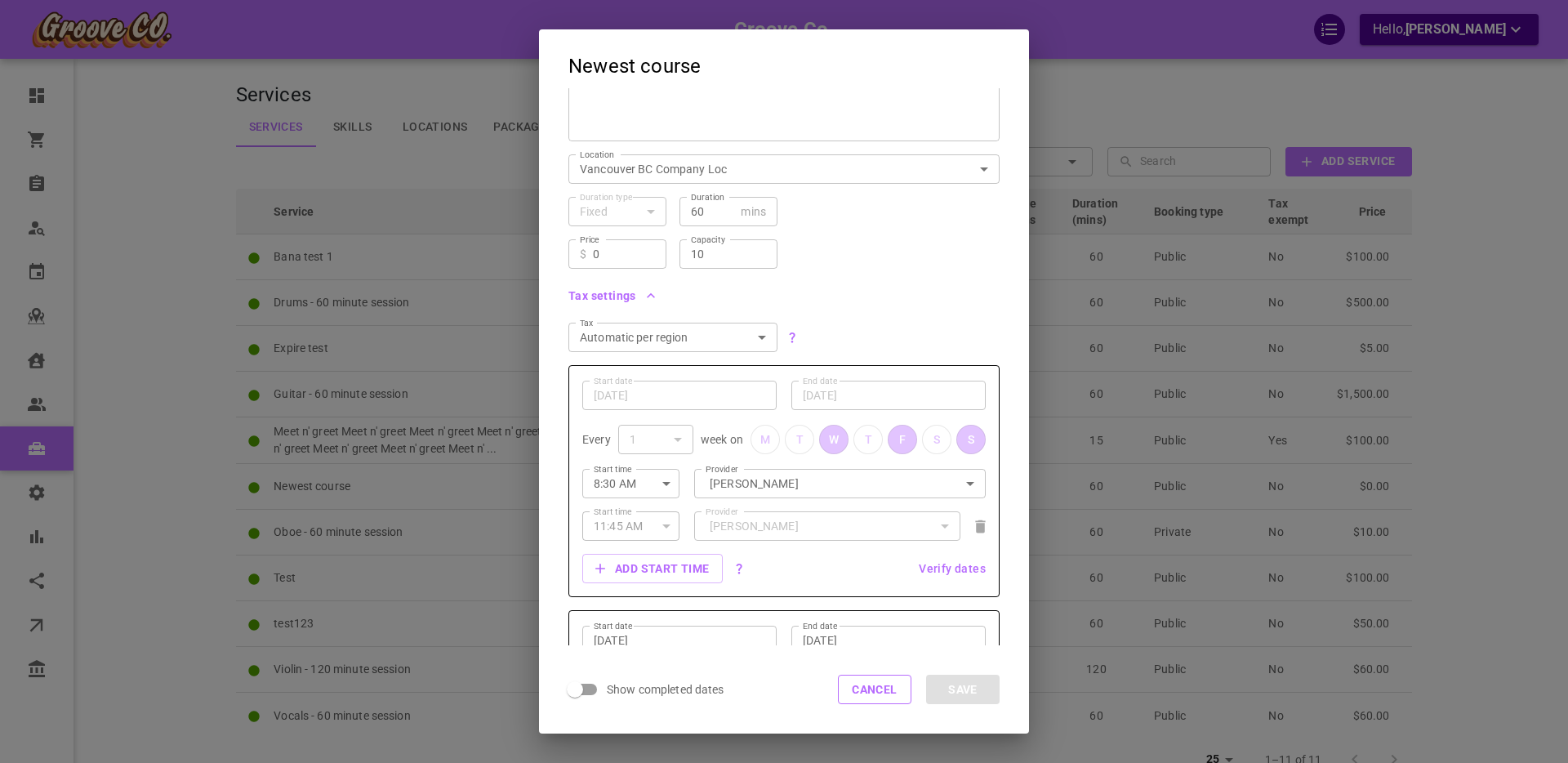
scroll to position [176, 0]
